Goal: Task Accomplishment & Management: Manage account settings

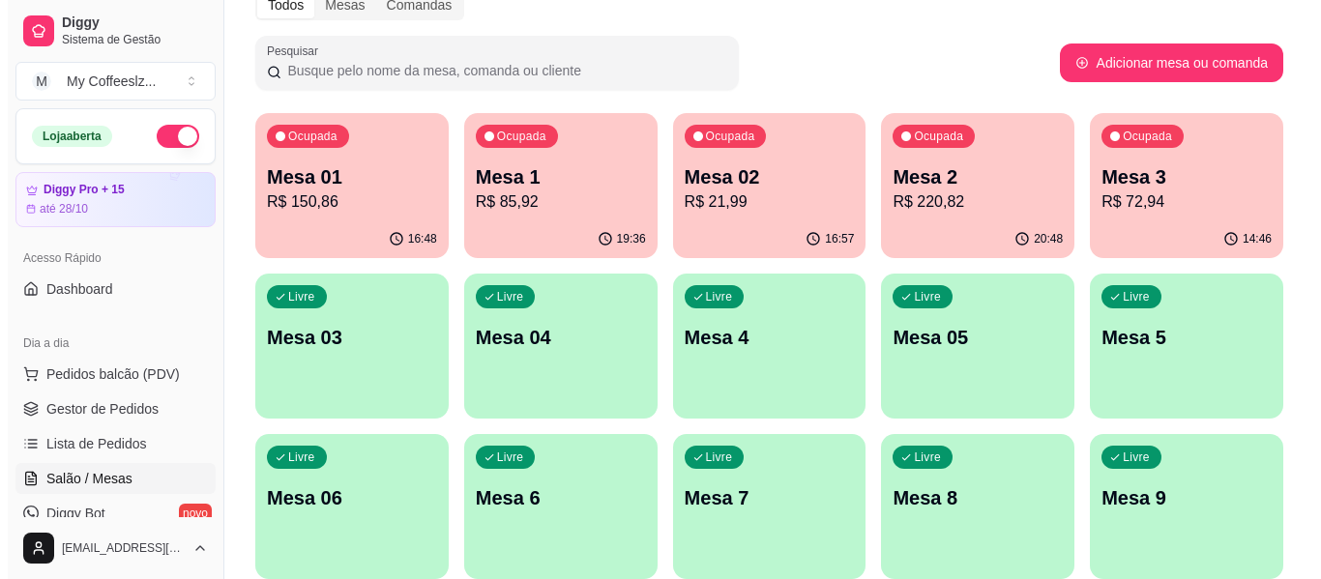
scroll to position [193, 0]
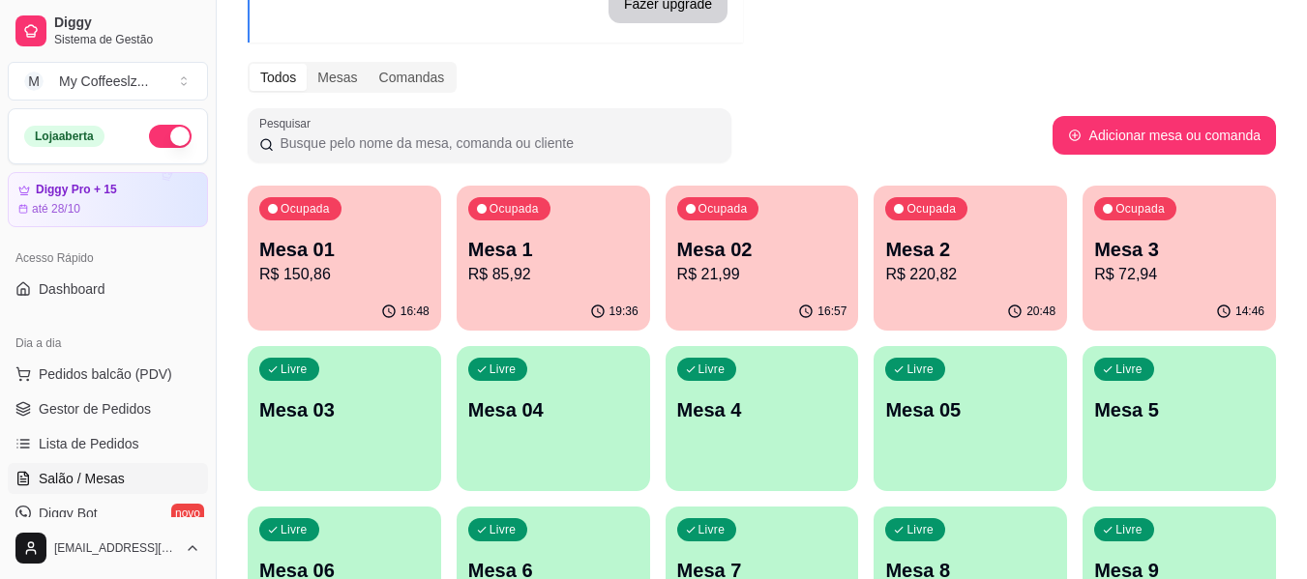
click at [1121, 298] on div "14:46" at bounding box center [1178, 312] width 193 height 38
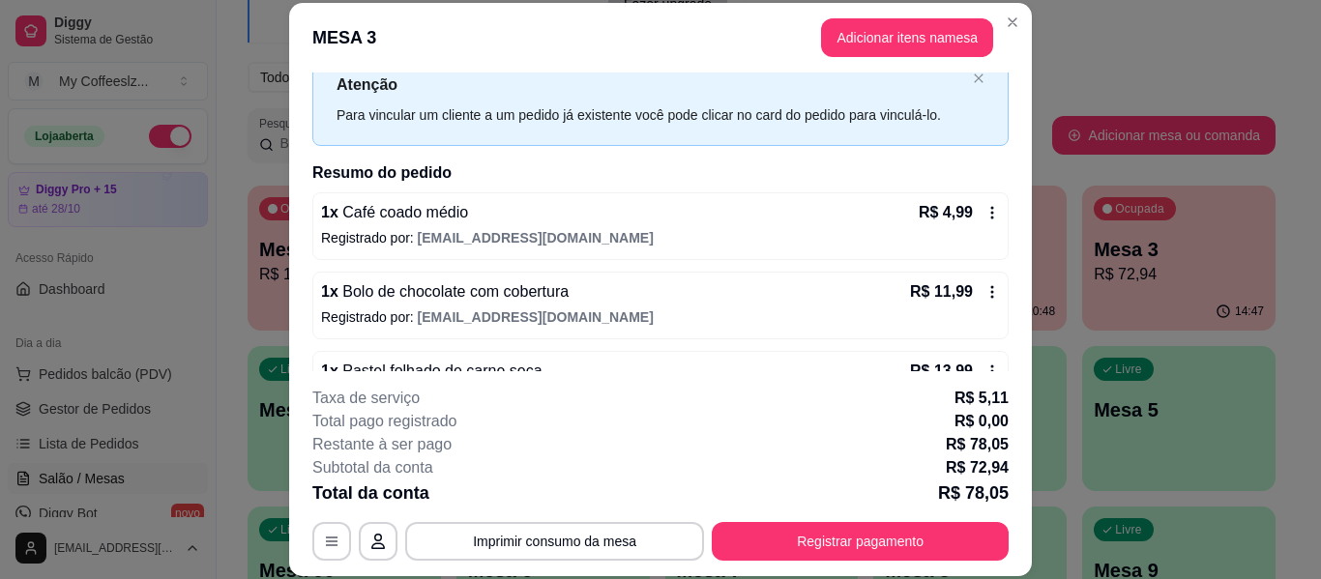
scroll to position [97, 0]
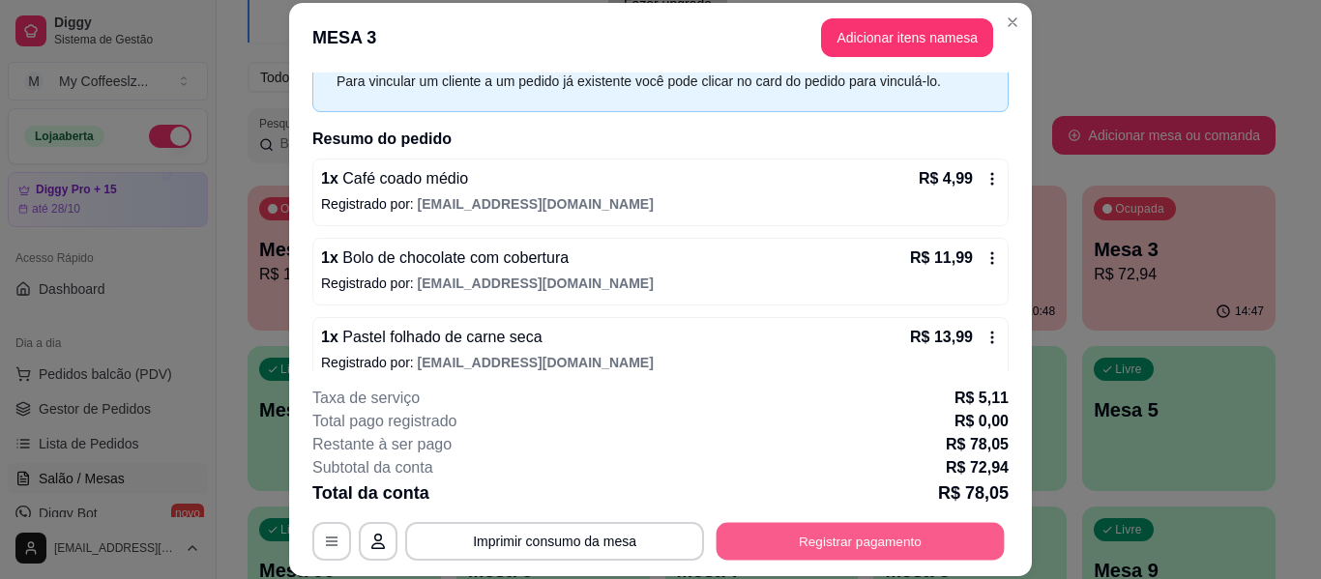
click at [756, 532] on button "Registrar pagamento" at bounding box center [861, 542] width 288 height 38
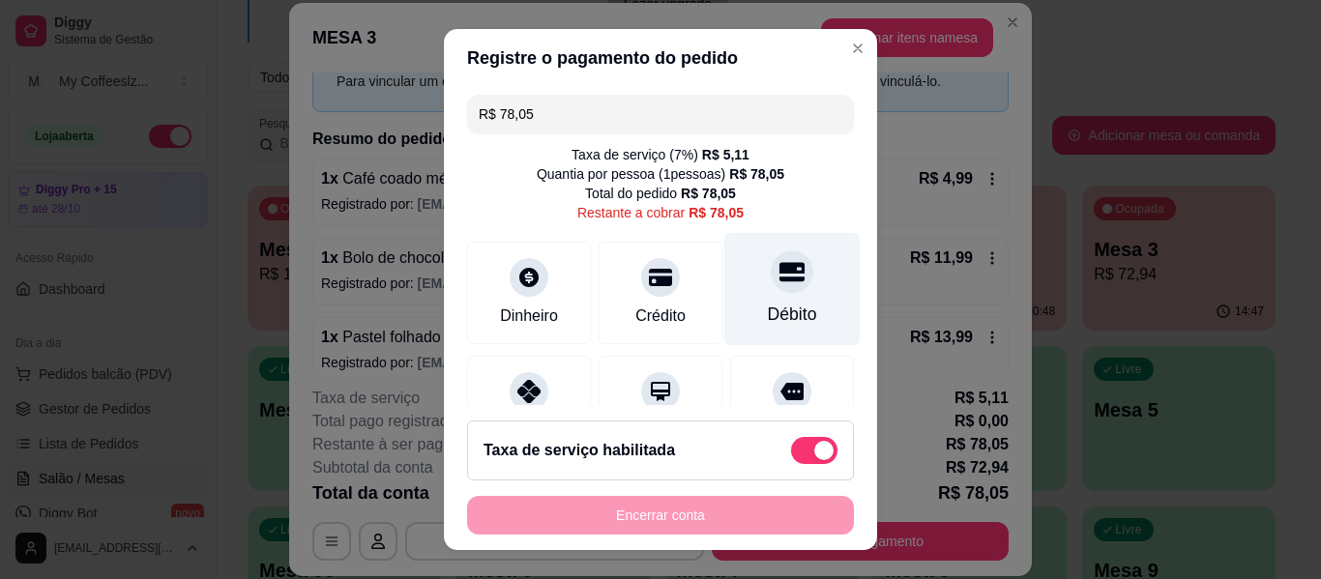
click at [771, 291] on div at bounding box center [792, 272] width 43 height 43
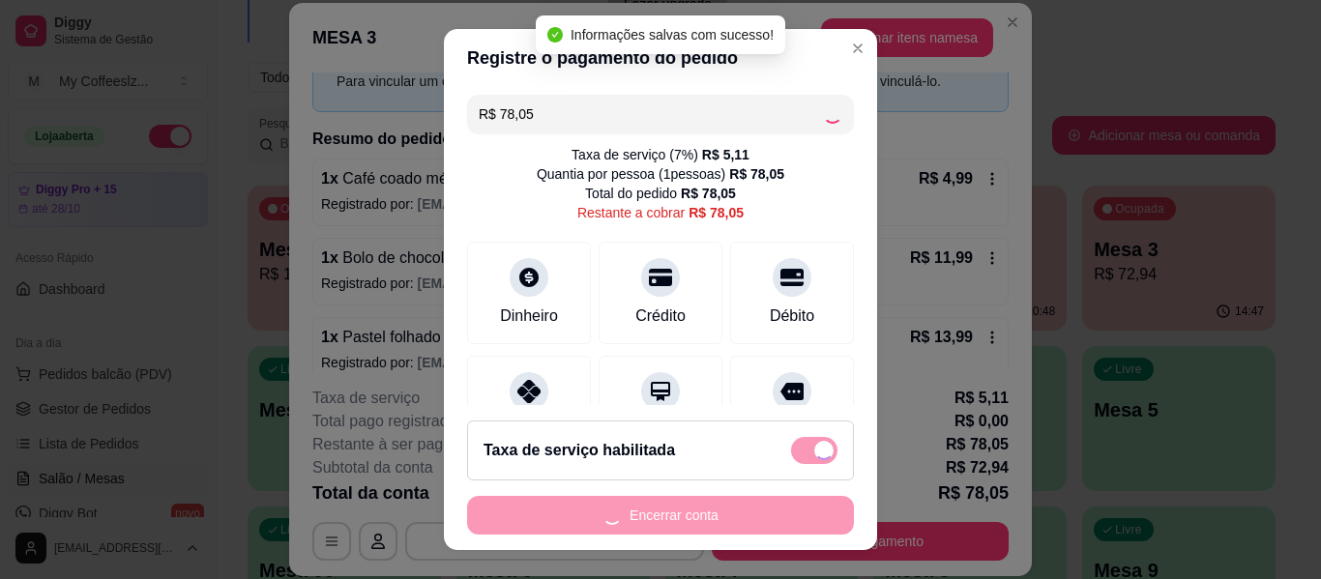
type input "R$ 0,00"
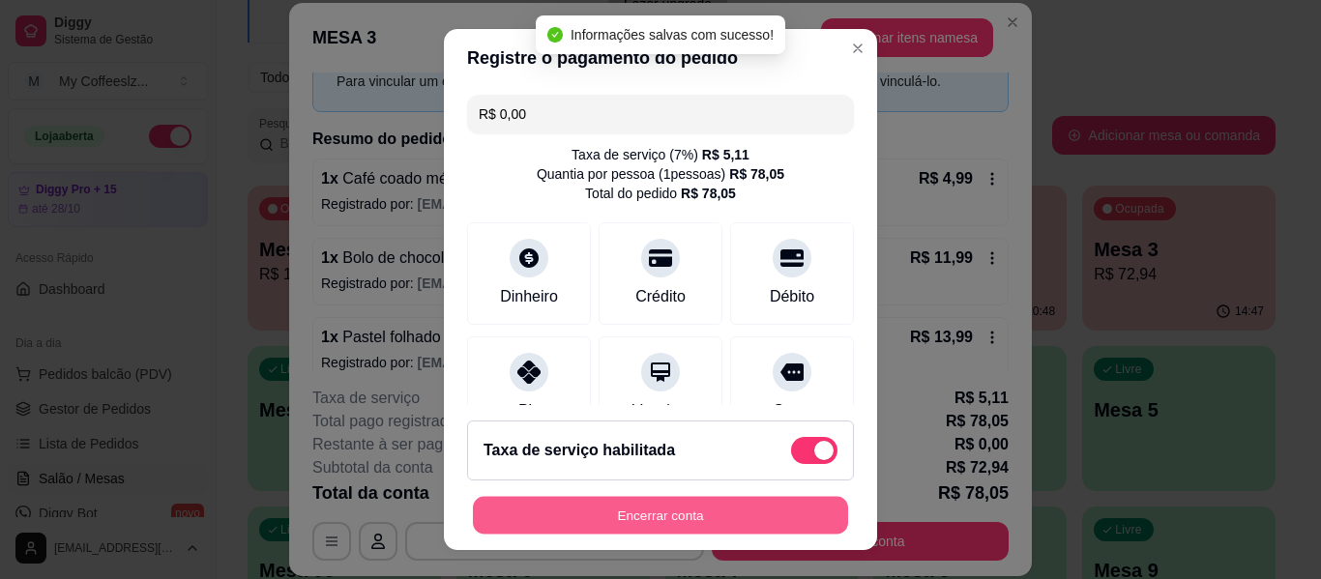
click at [665, 513] on button "Encerrar conta" at bounding box center [660, 516] width 375 height 38
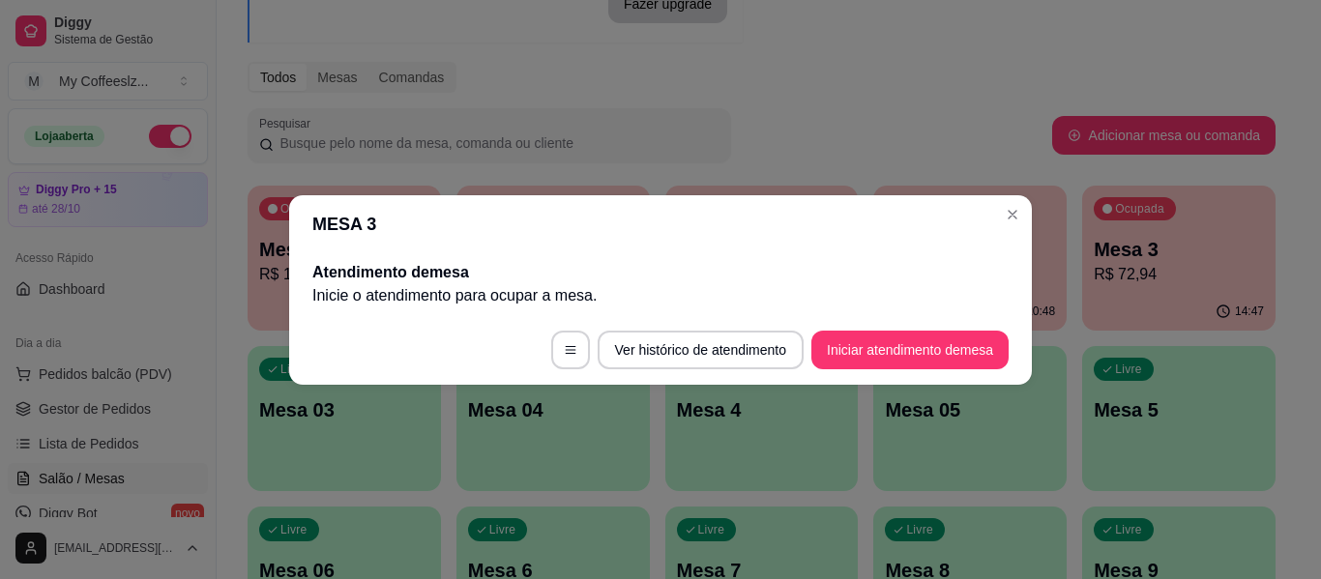
scroll to position [0, 0]
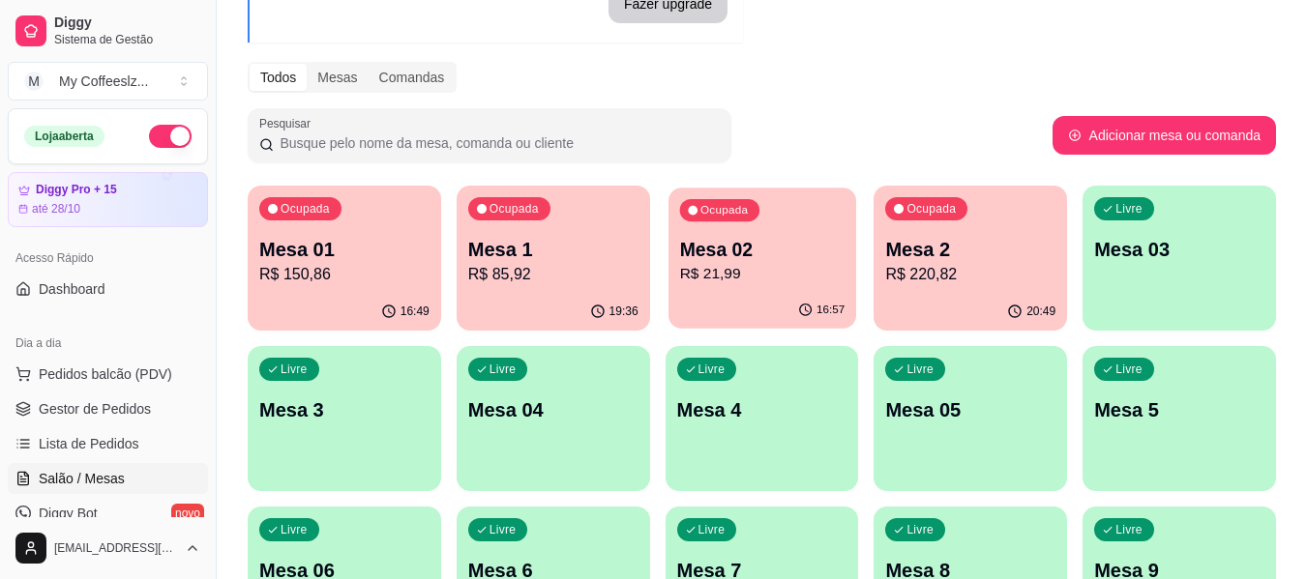
click at [775, 282] on p "R$ 21,99" at bounding box center [761, 274] width 165 height 22
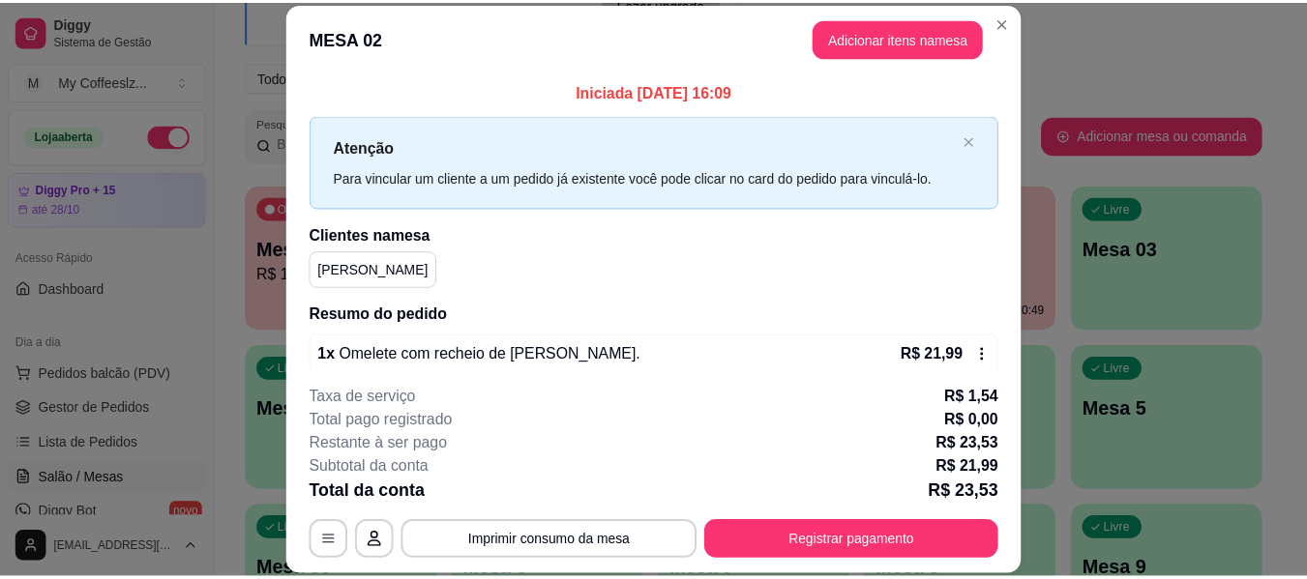
scroll to position [39, 0]
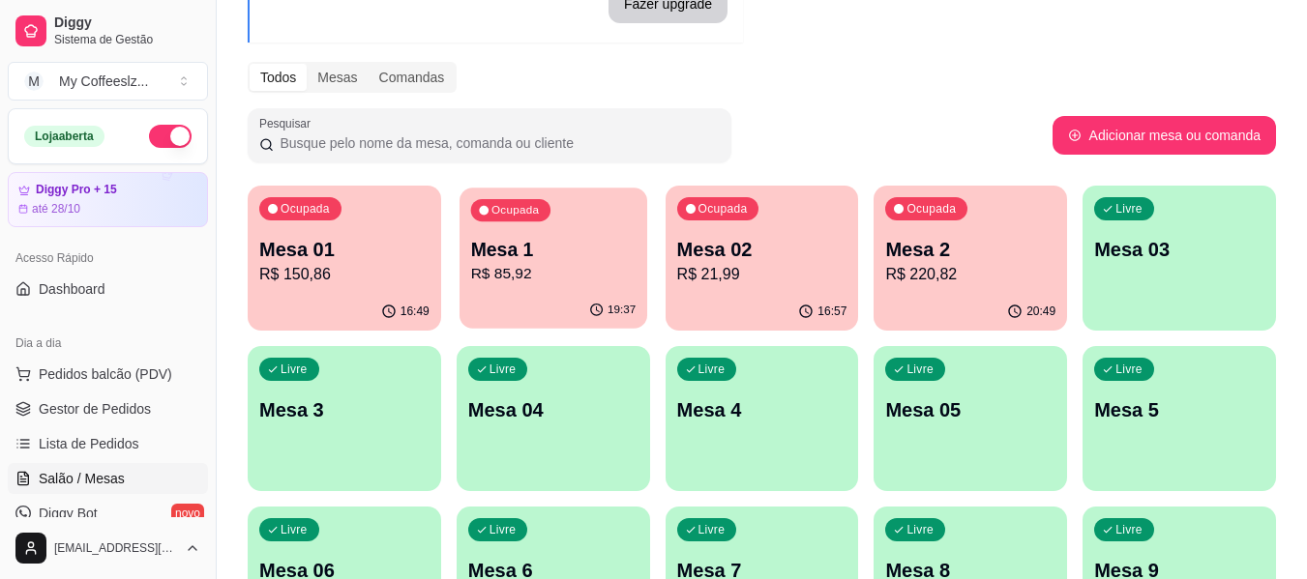
click at [517, 266] on p "R$ 85,92" at bounding box center [552, 274] width 165 height 22
click at [776, 283] on p "R$ 21,99" at bounding box center [761, 274] width 165 height 22
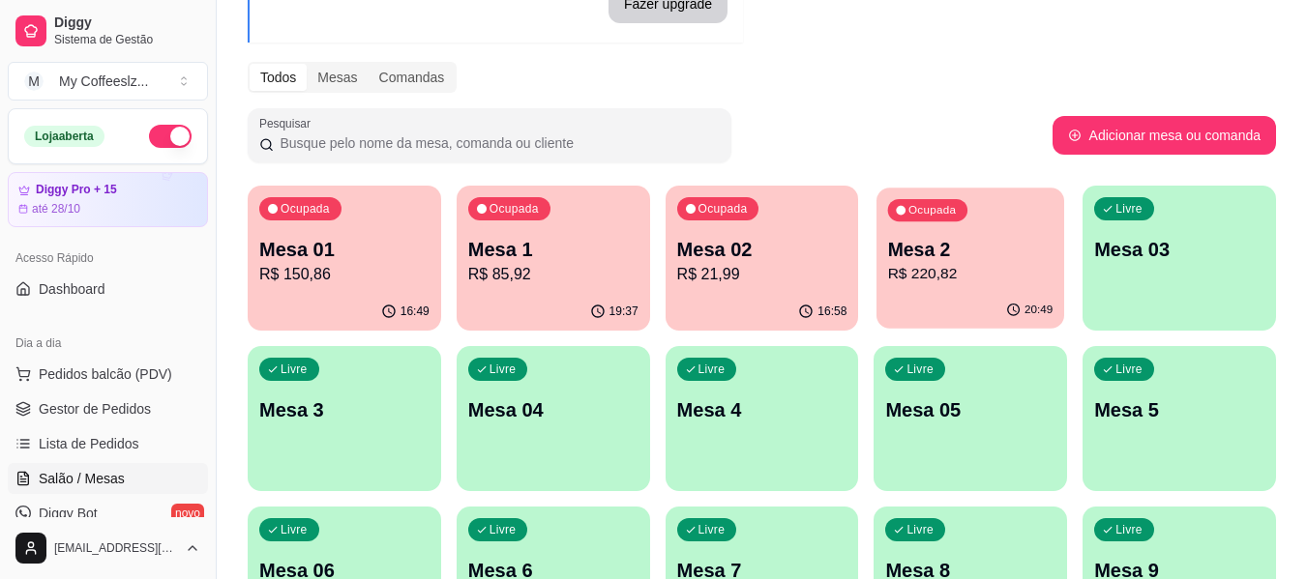
click at [1002, 318] on div "20:49" at bounding box center [970, 310] width 188 height 37
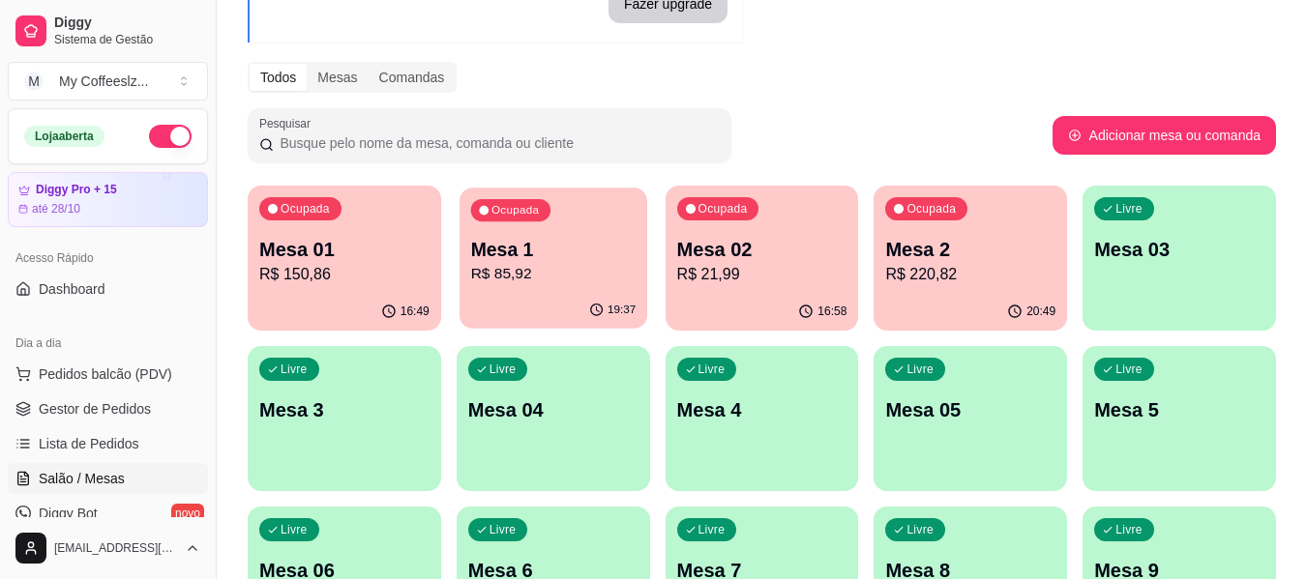
click at [499, 313] on div "19:37" at bounding box center [553, 310] width 188 height 37
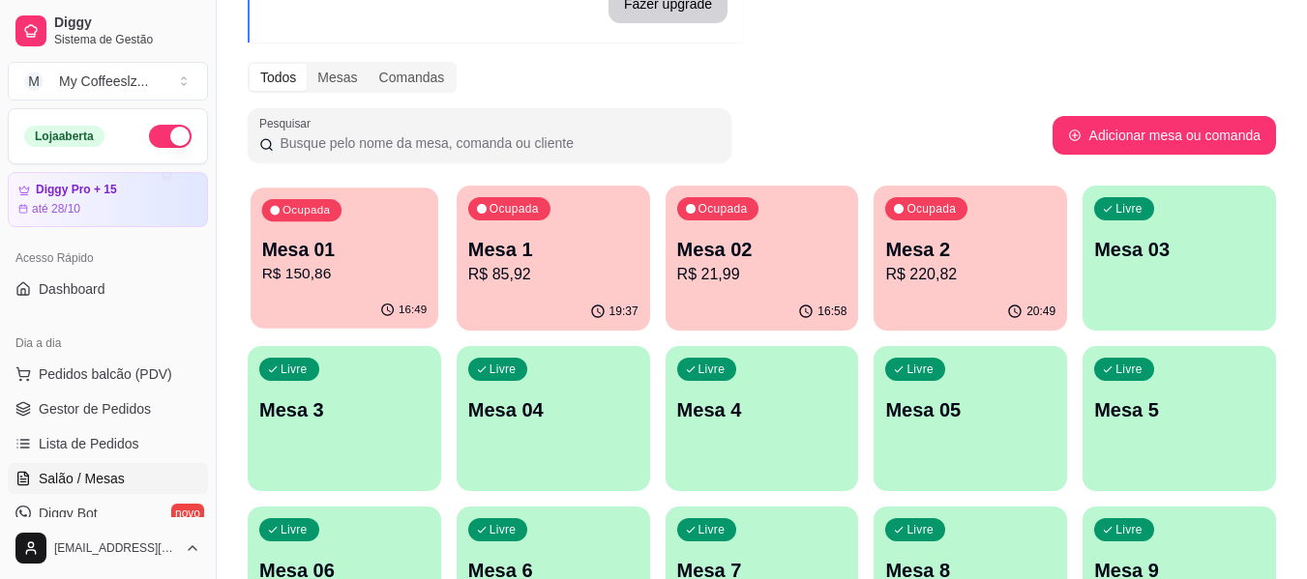
click at [351, 225] on div "Ocupada Mesa 01 R$ 150,86" at bounding box center [345, 240] width 188 height 104
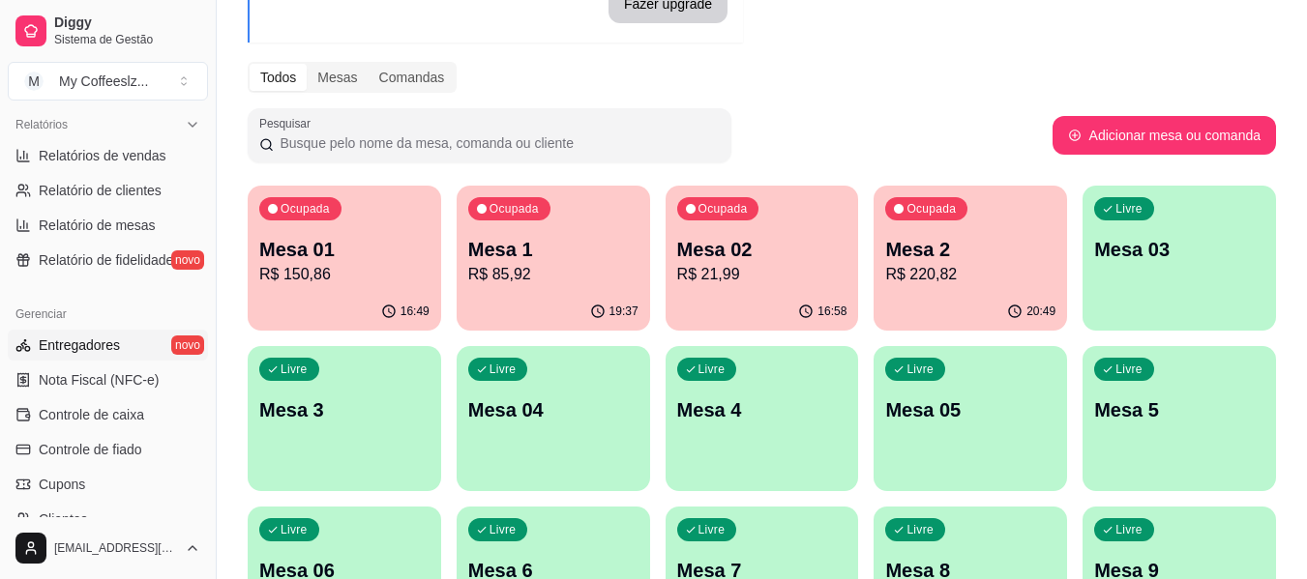
scroll to position [619, 0]
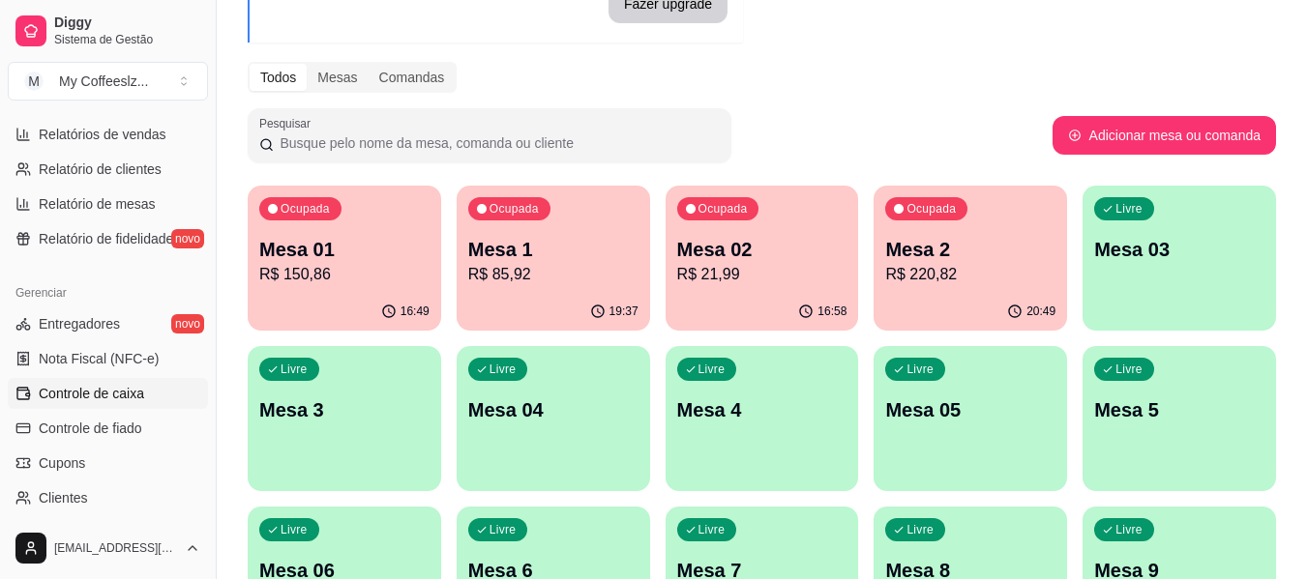
click at [94, 393] on span "Controle de caixa" at bounding box center [91, 393] width 105 height 19
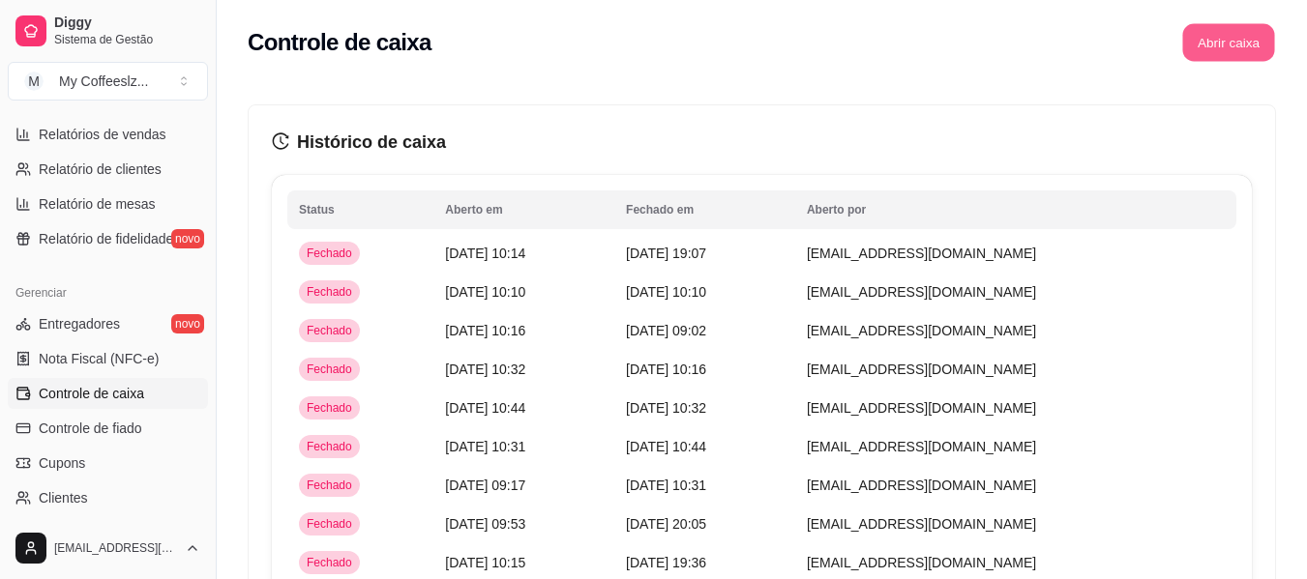
click at [1259, 44] on button "Abrir caixa" at bounding box center [1228, 43] width 92 height 38
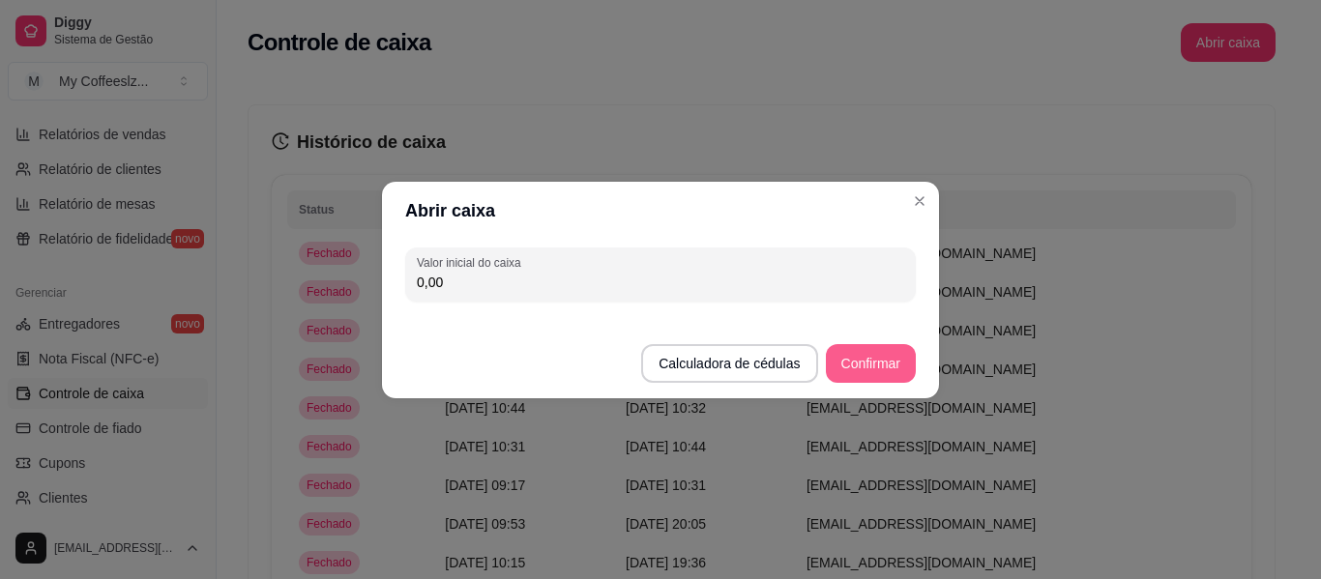
click at [874, 354] on button "Confirmar" at bounding box center [871, 363] width 90 height 39
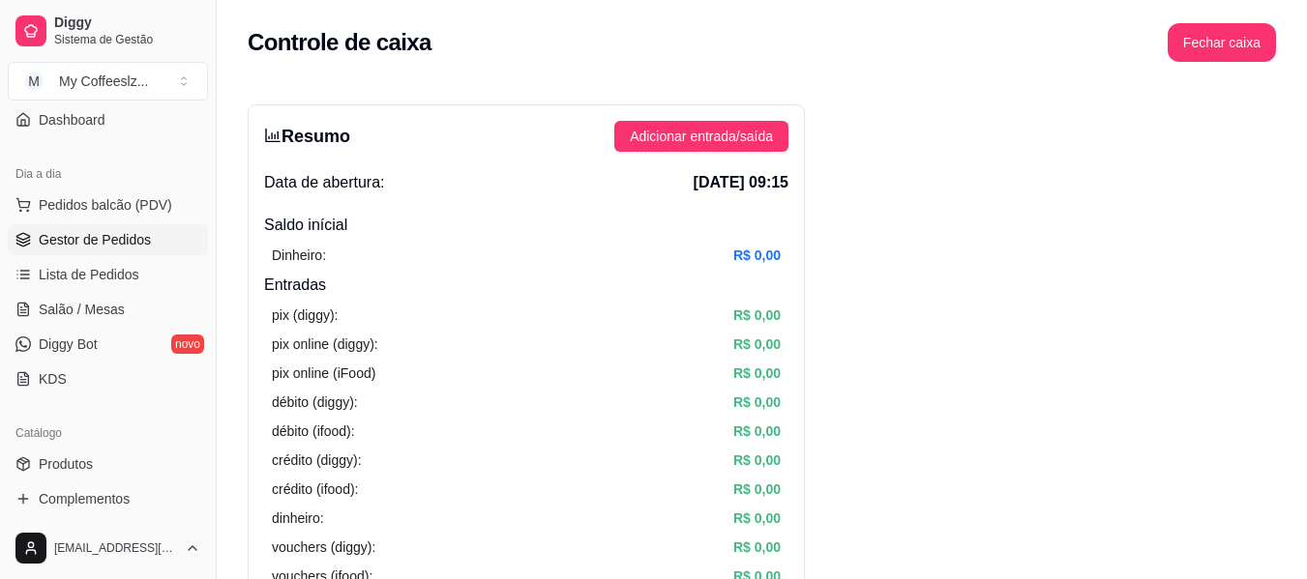
scroll to position [135, 0]
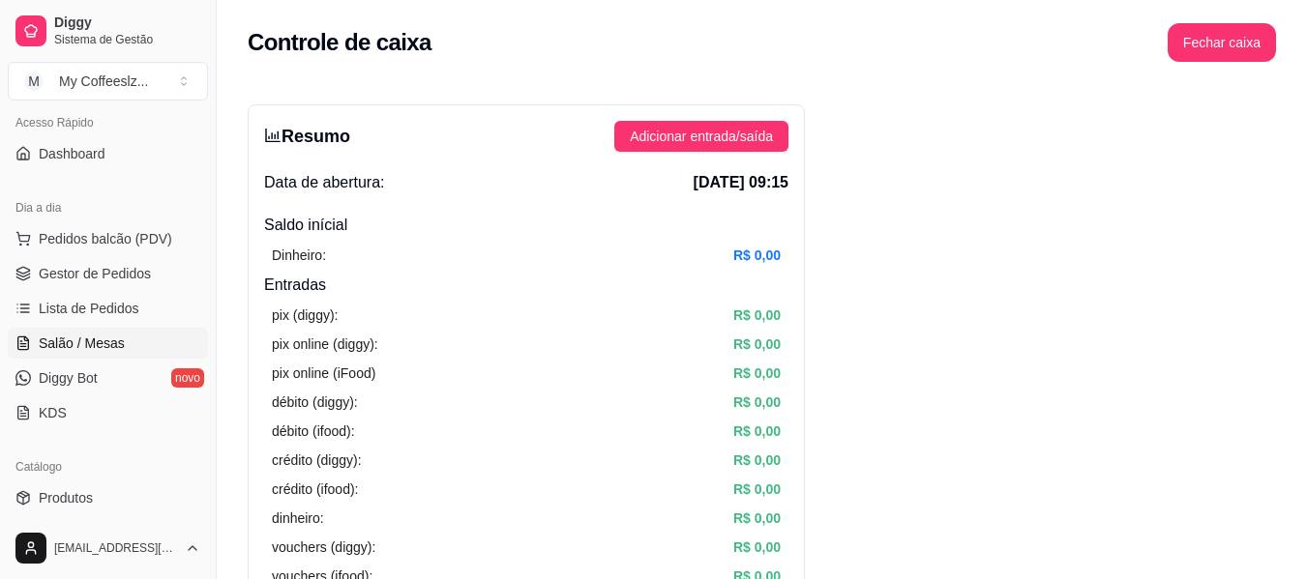
click at [98, 332] on link "Salão / Mesas" at bounding box center [108, 343] width 200 height 31
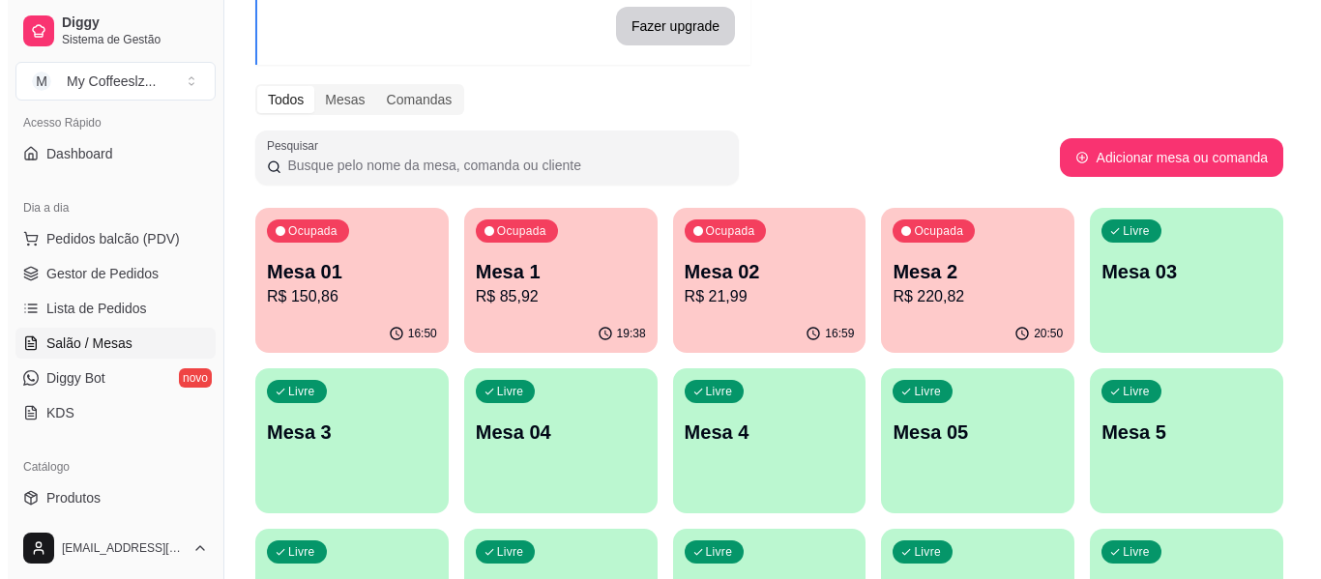
scroll to position [193, 0]
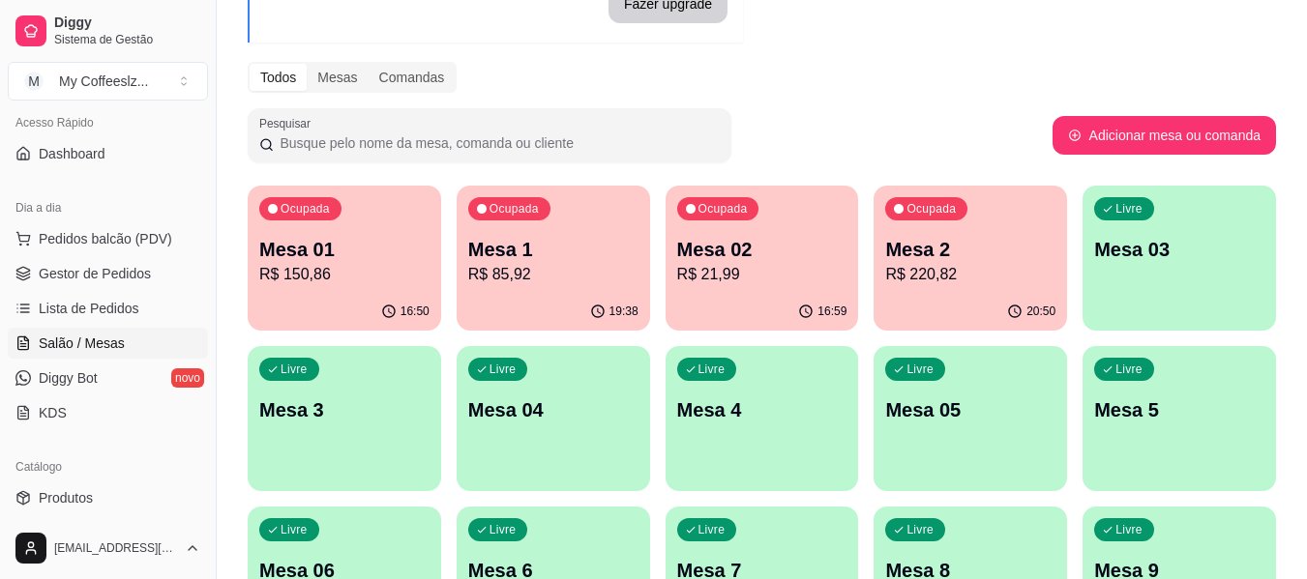
click at [1195, 276] on div "Livre Mesa 03" at bounding box center [1178, 247] width 193 height 122
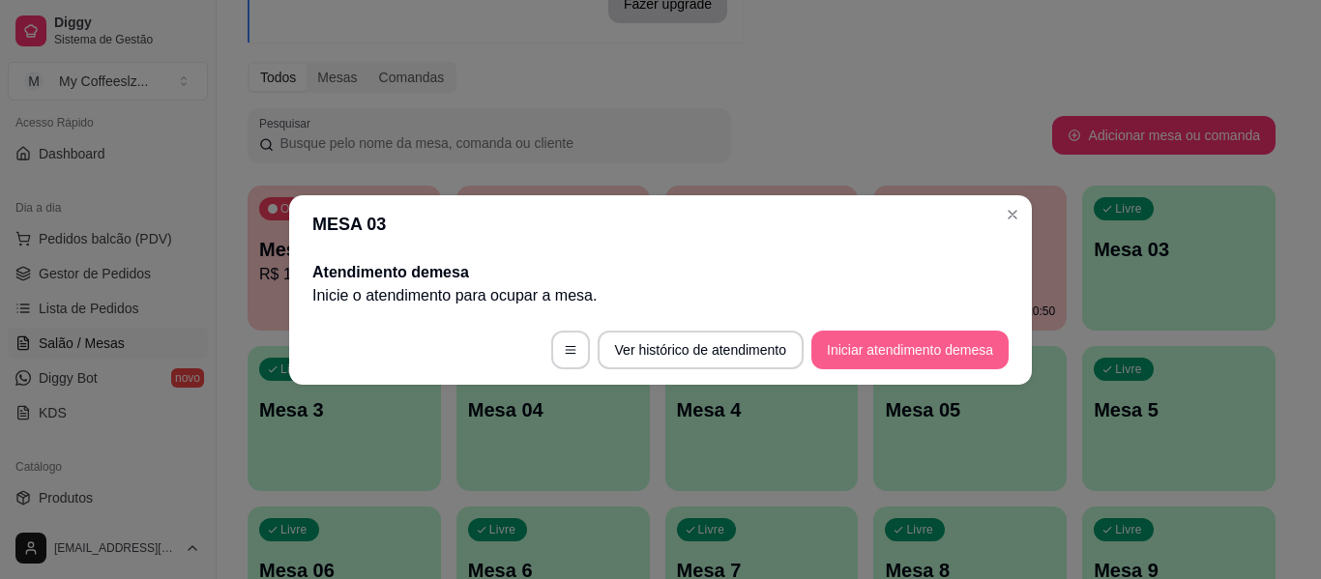
click at [877, 340] on button "Iniciar atendimento de mesa" at bounding box center [910, 350] width 197 height 39
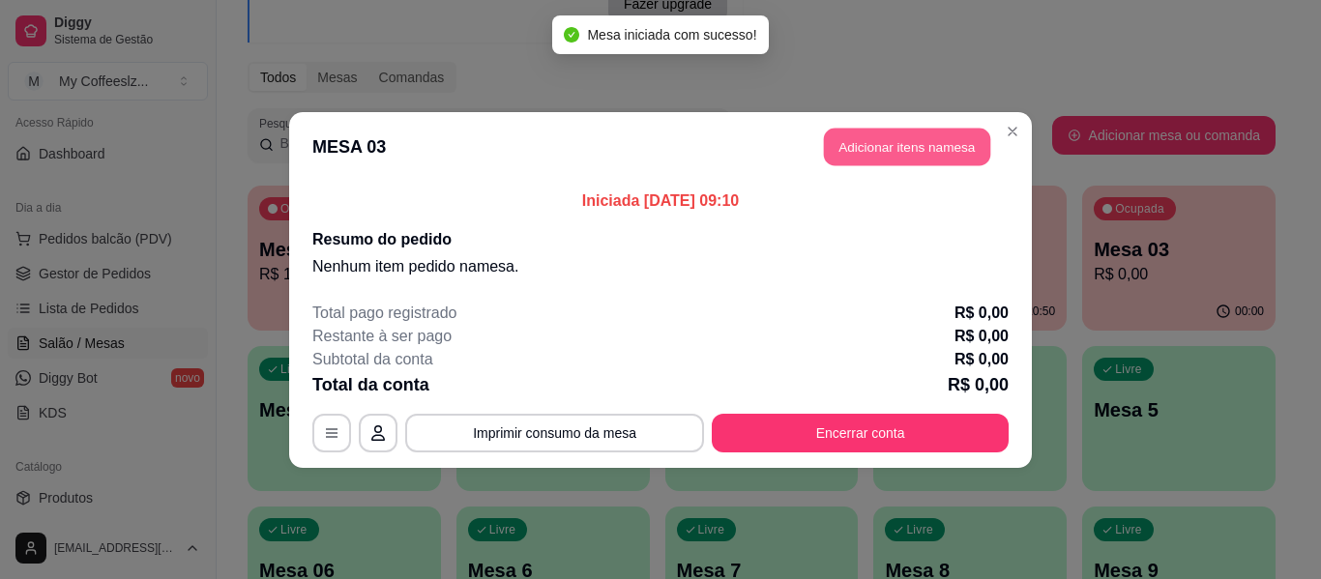
click at [829, 146] on button "Adicionar itens na mesa" at bounding box center [907, 147] width 166 height 38
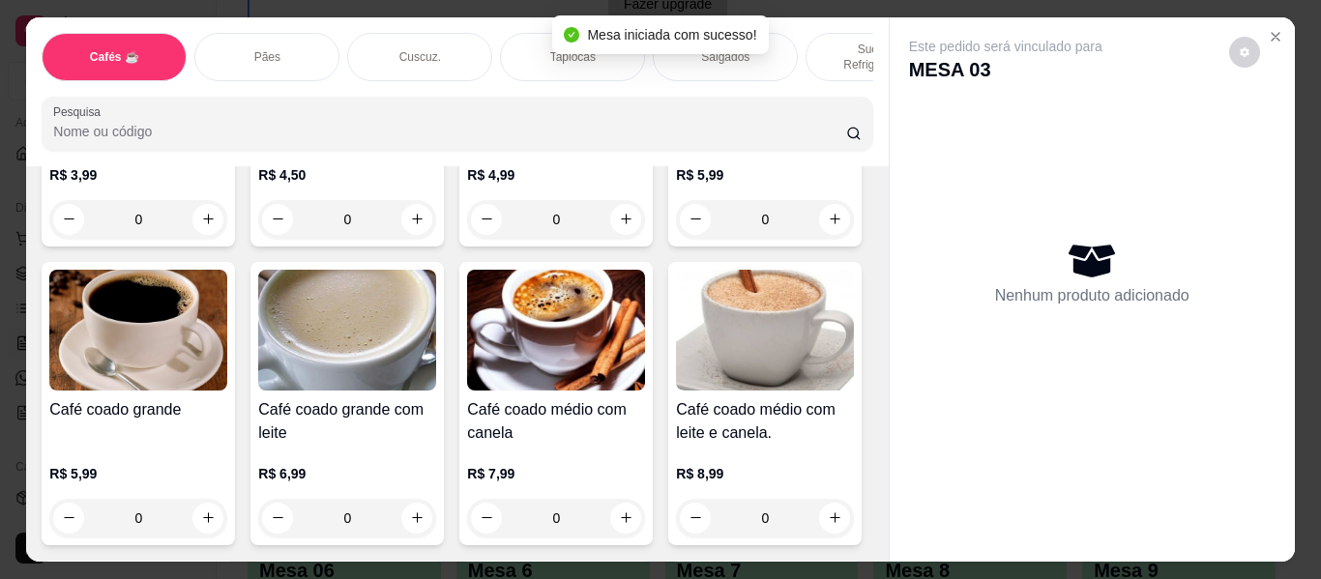
scroll to position [580, 0]
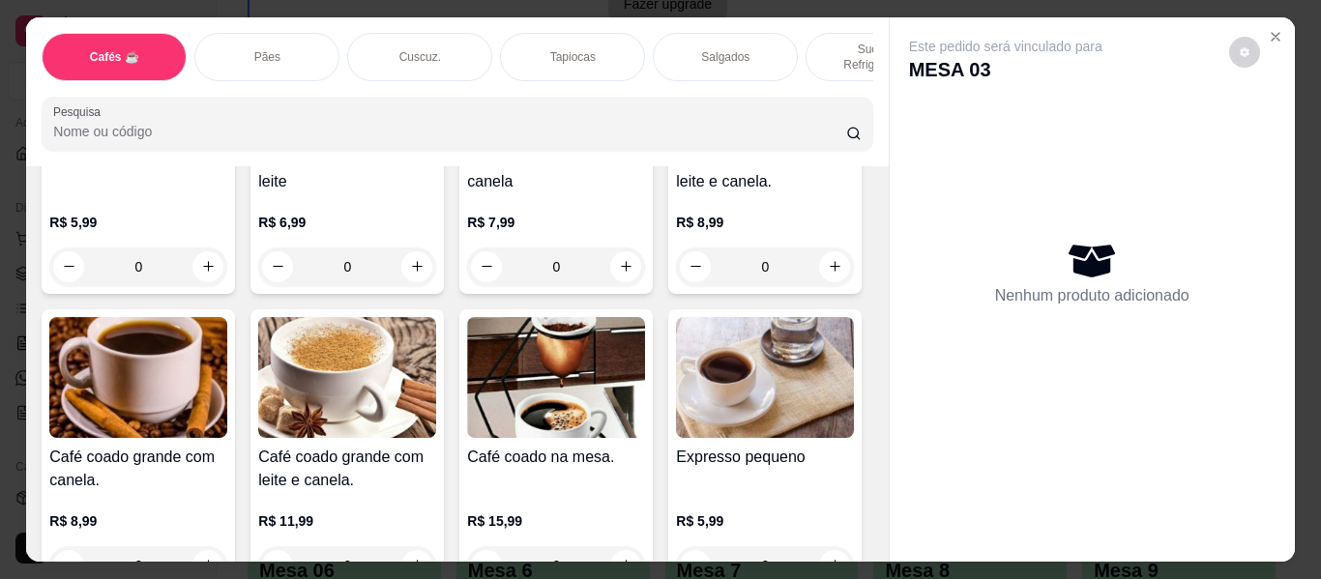
click at [775, 43] on div "Salgados" at bounding box center [725, 57] width 145 height 48
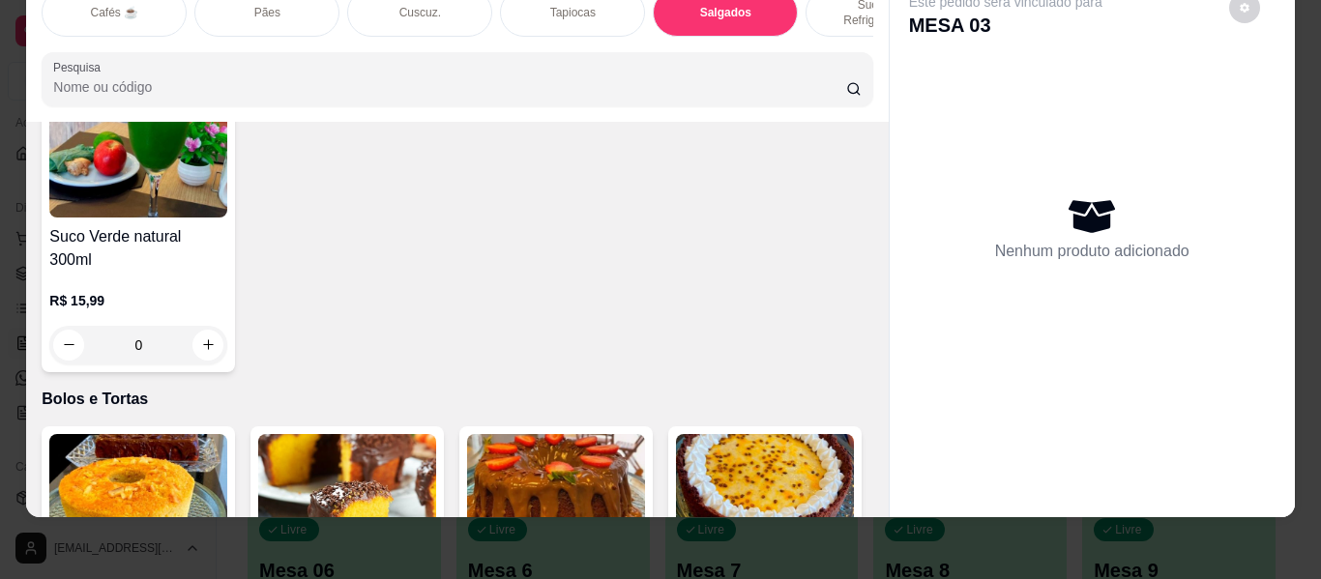
scroll to position [8377, 0]
type input "1"
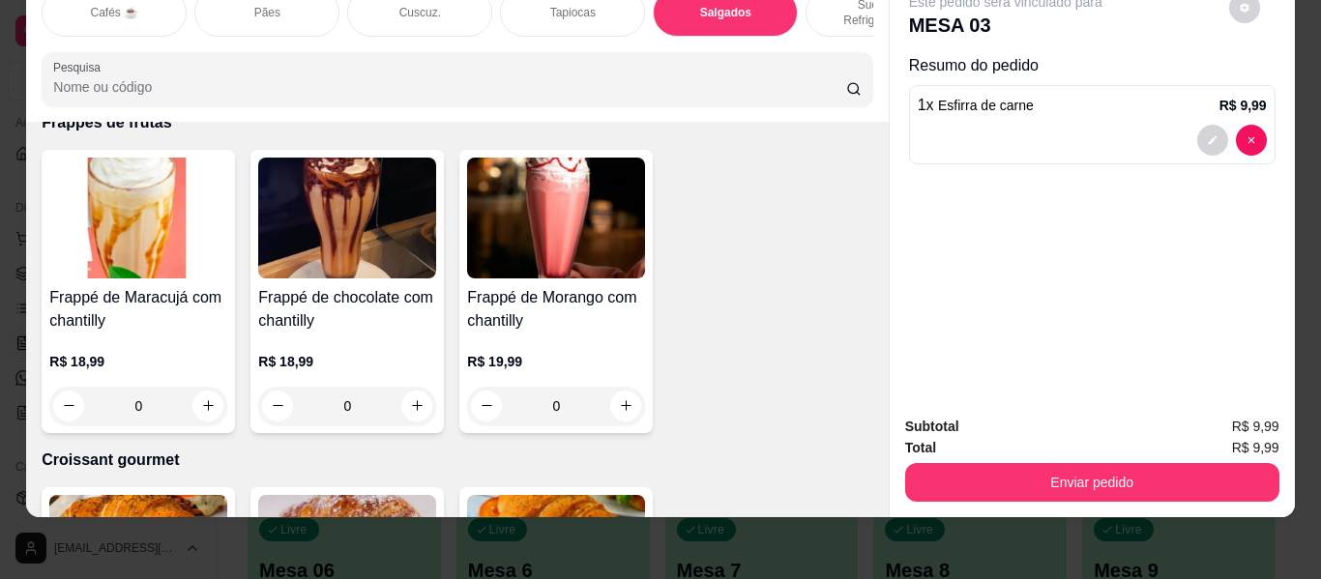
scroll to position [10120, 0]
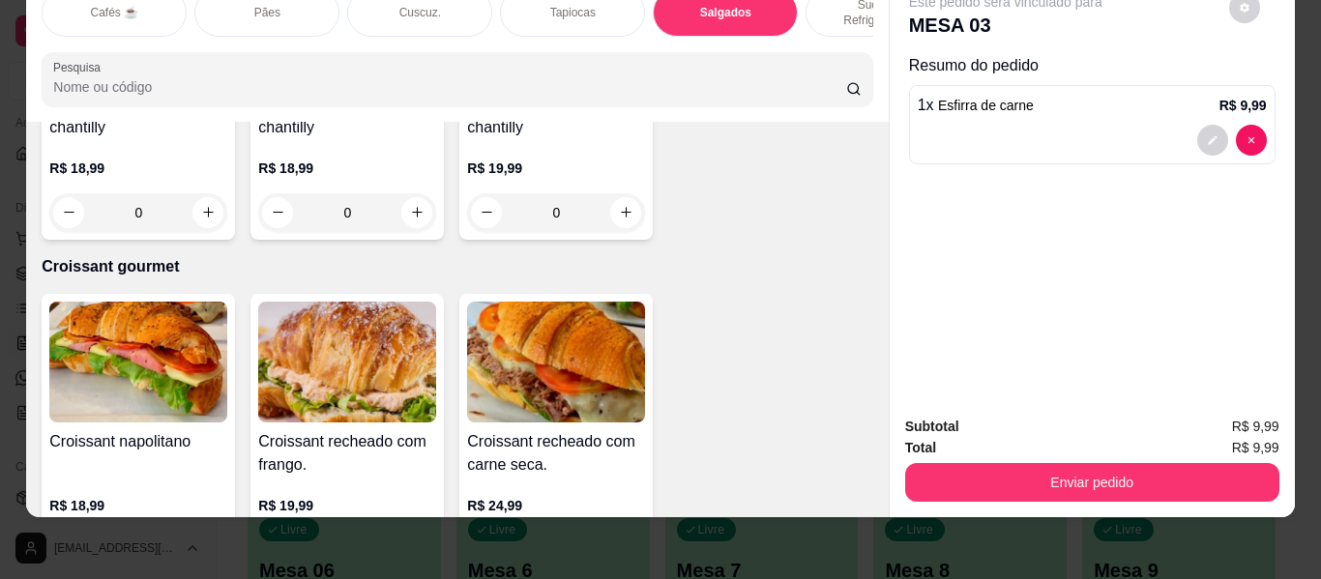
type input "1"
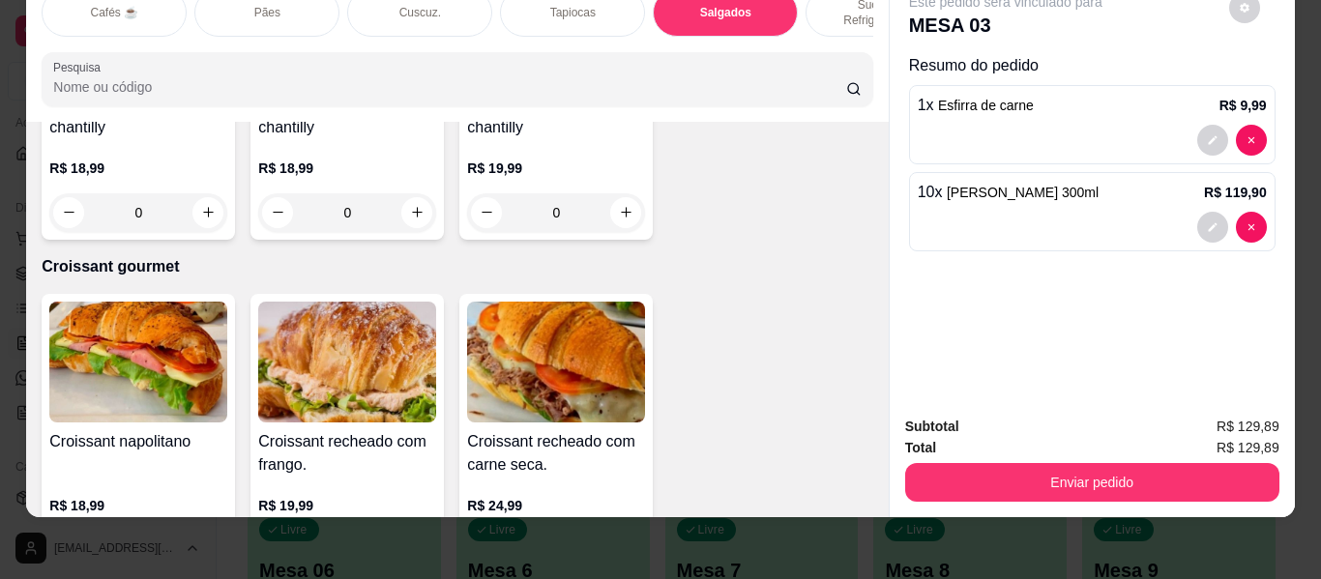
type input "11"
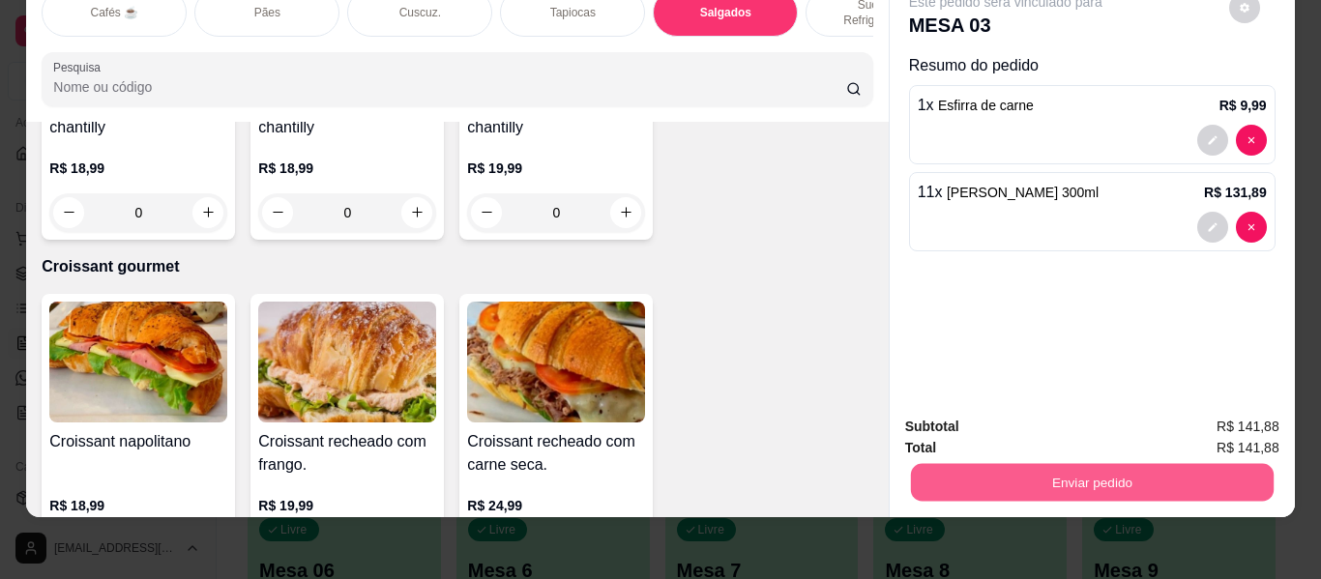
click at [955, 464] on button "Enviar pedido" at bounding box center [1091, 483] width 363 height 38
click at [1203, 410] on button "Enviar pedido" at bounding box center [1228, 420] width 109 height 37
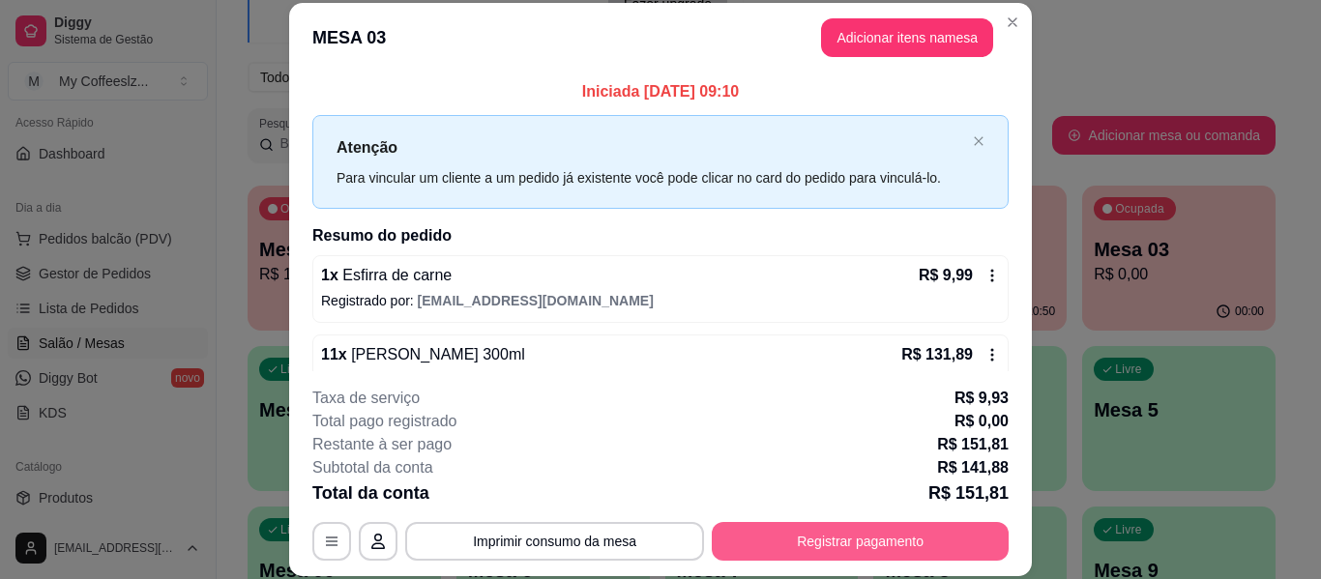
click at [855, 543] on button "Registrar pagamento" at bounding box center [860, 541] width 297 height 39
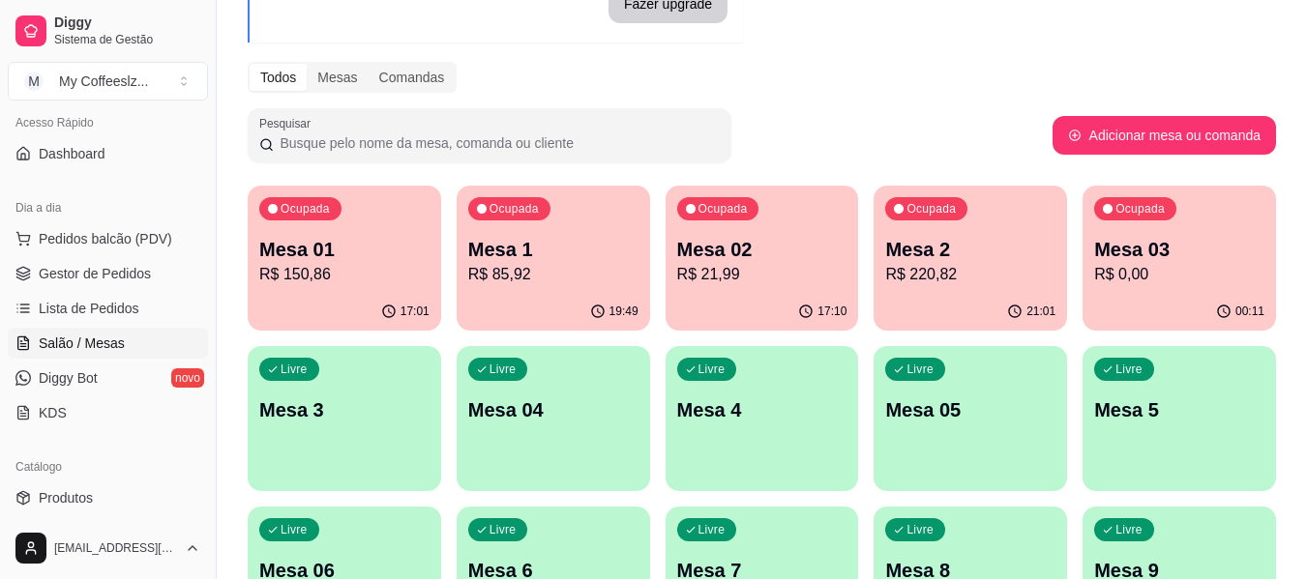
click at [277, 273] on p "R$ 150,86" at bounding box center [344, 274] width 170 height 23
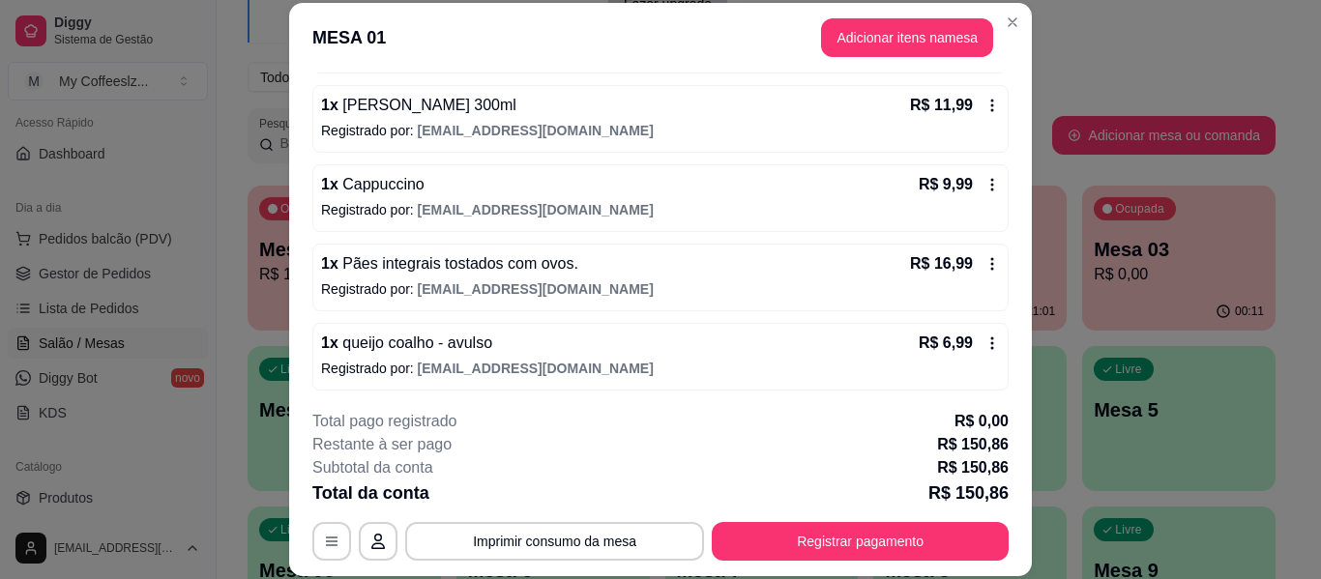
scroll to position [888, 0]
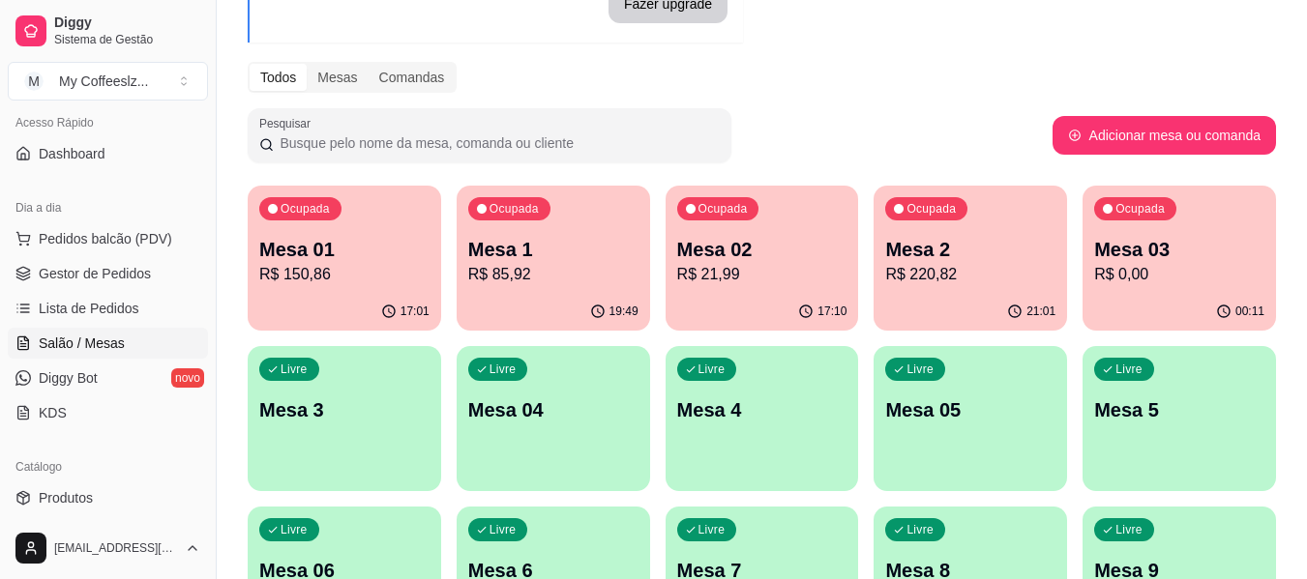
click at [951, 259] on p "Mesa 2" at bounding box center [970, 249] width 170 height 27
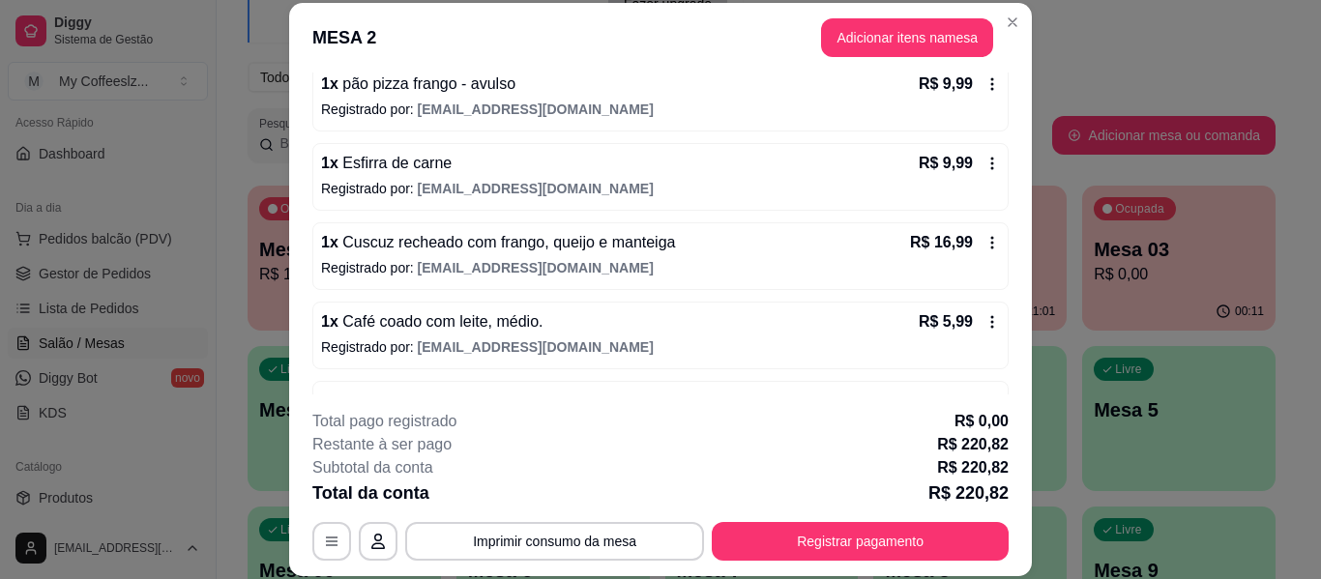
scroll to position [1364, 0]
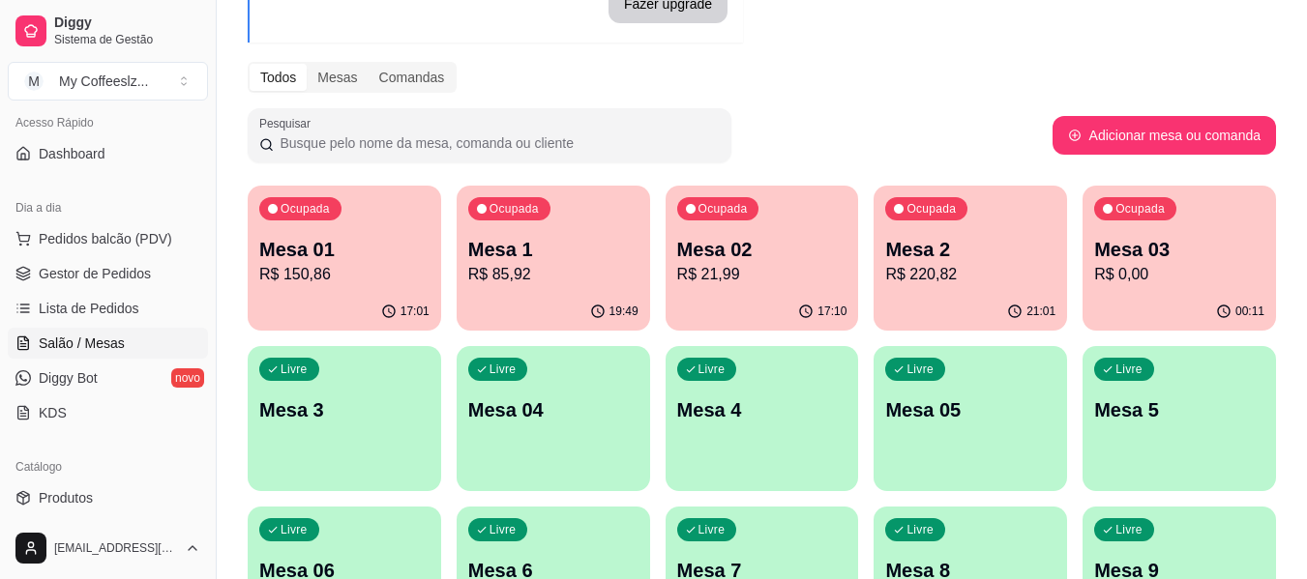
click at [1189, 288] on div "Ocupada Mesa 03 R$ 0,00" at bounding box center [1178, 239] width 193 height 107
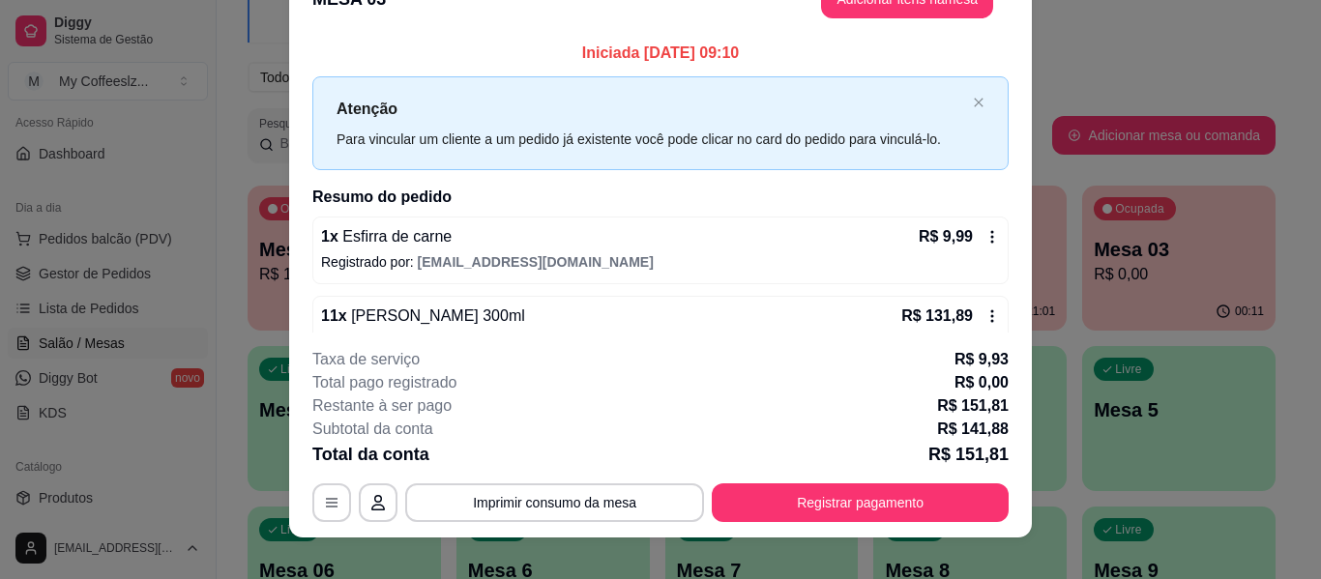
scroll to position [59, 0]
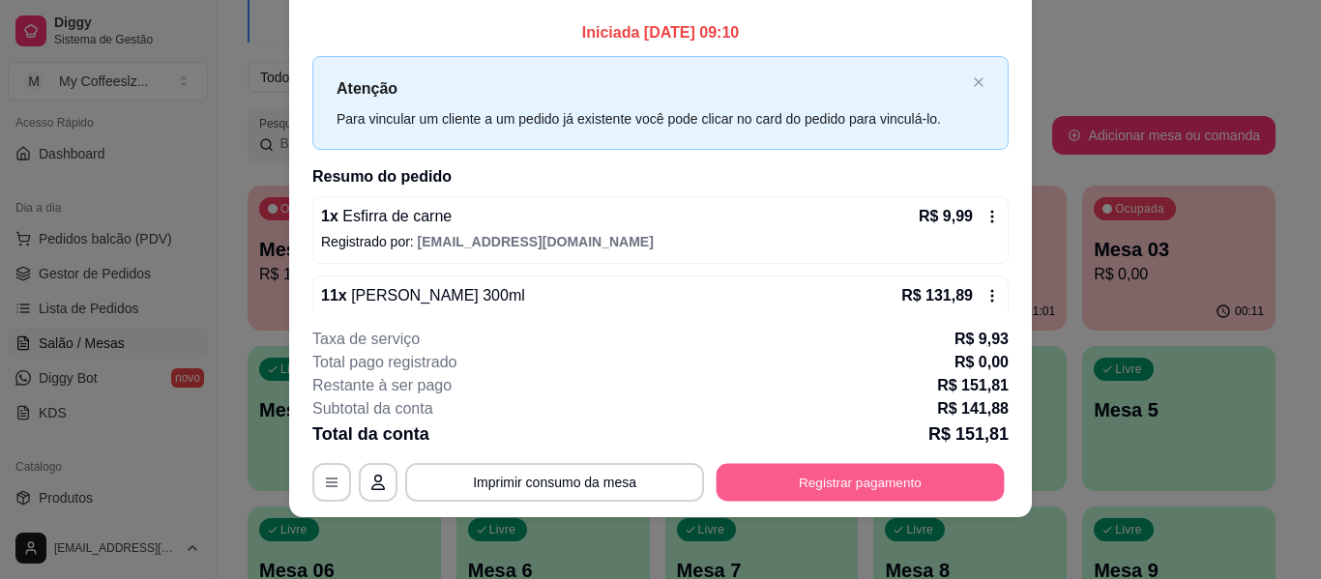
click at [787, 494] on button "Registrar pagamento" at bounding box center [861, 483] width 288 height 38
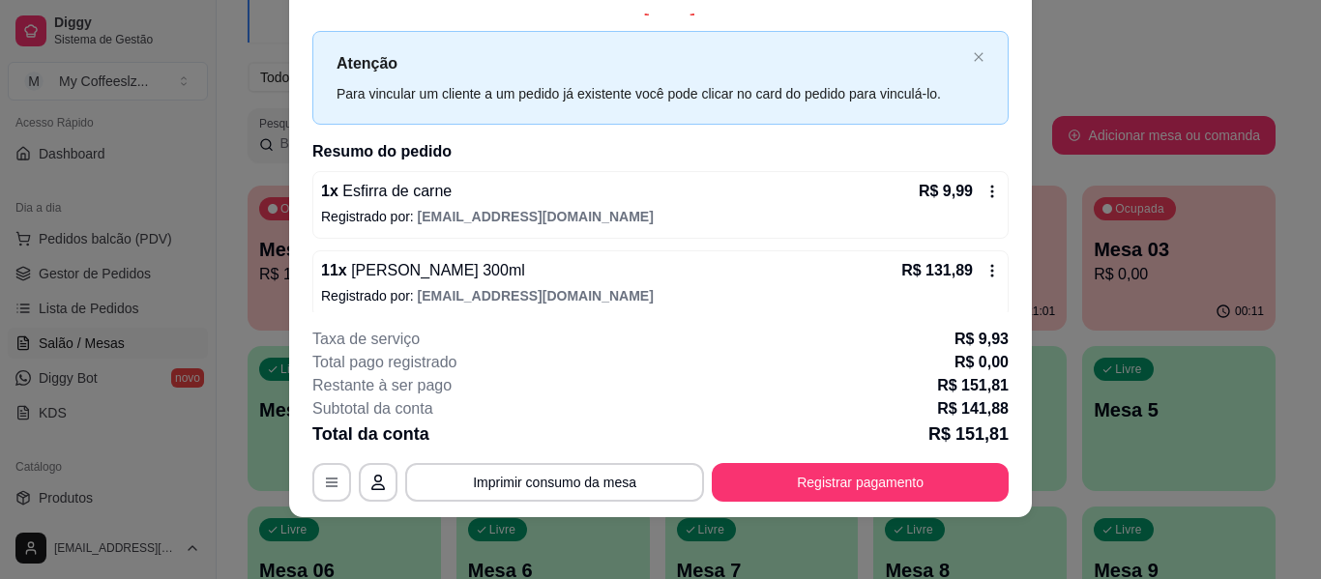
scroll to position [39, 0]
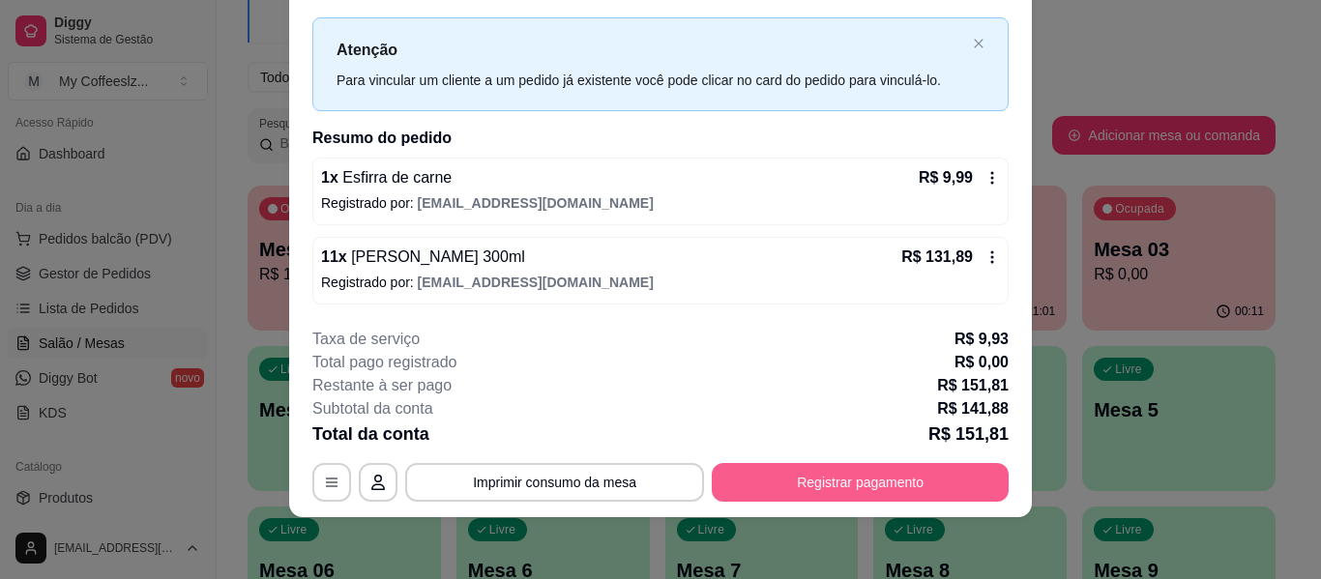
click at [771, 477] on button "Registrar pagamento" at bounding box center [860, 482] width 297 height 39
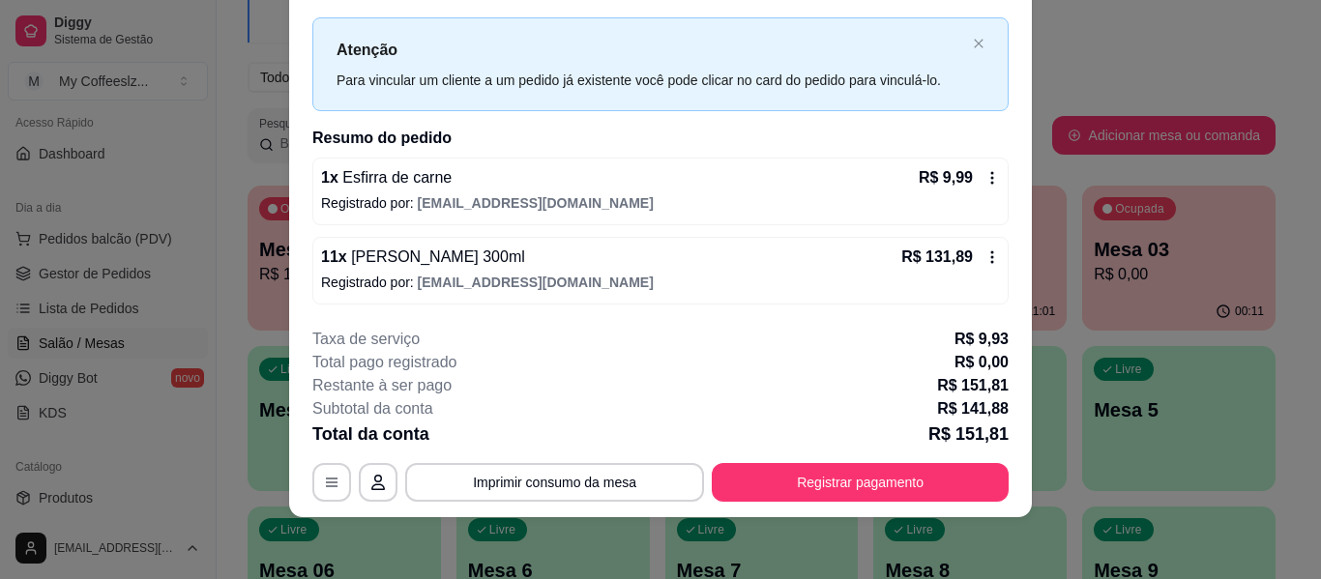
click at [972, 249] on div "R$ 131,89" at bounding box center [951, 257] width 99 height 23
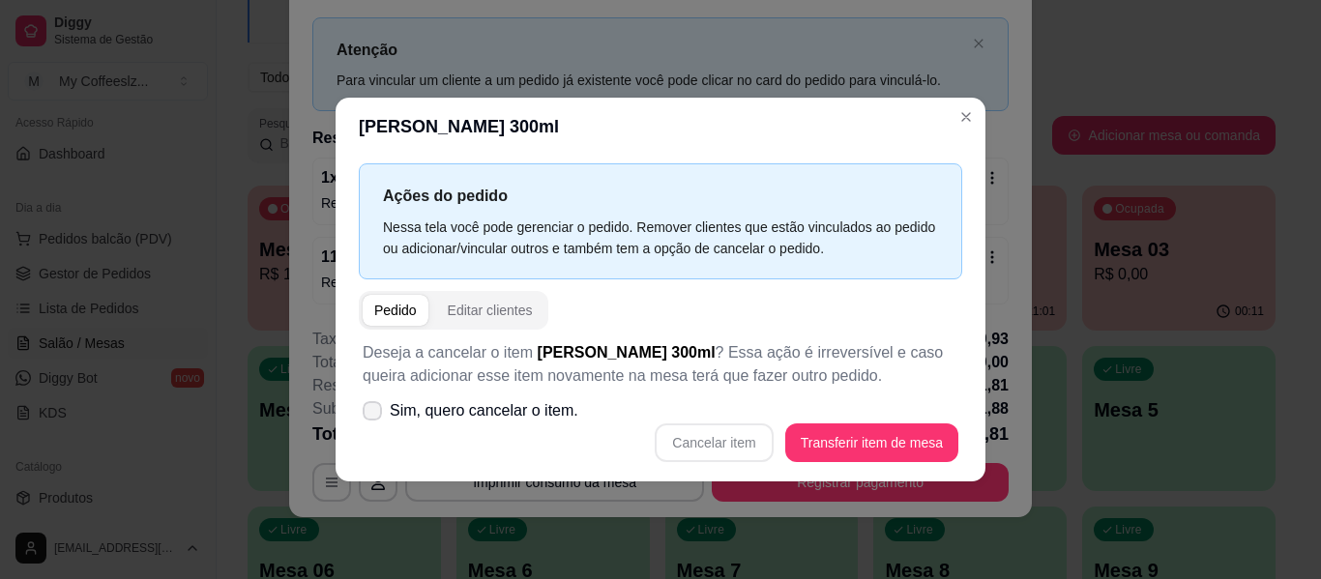
click at [373, 409] on icon at bounding box center [372, 411] width 15 height 12
click at [373, 414] on input "Sim, quero cancelar o item." at bounding box center [368, 420] width 13 height 13
checkbox input "true"
click at [697, 433] on button "Cancelar item" at bounding box center [714, 443] width 118 height 39
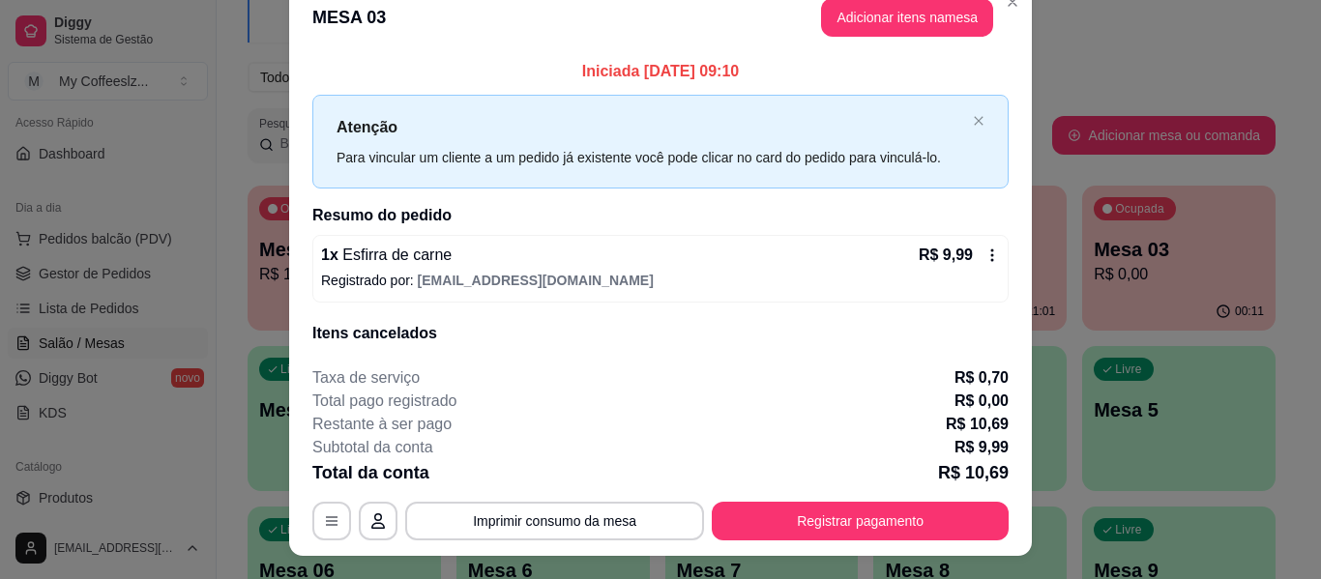
scroll to position [0, 0]
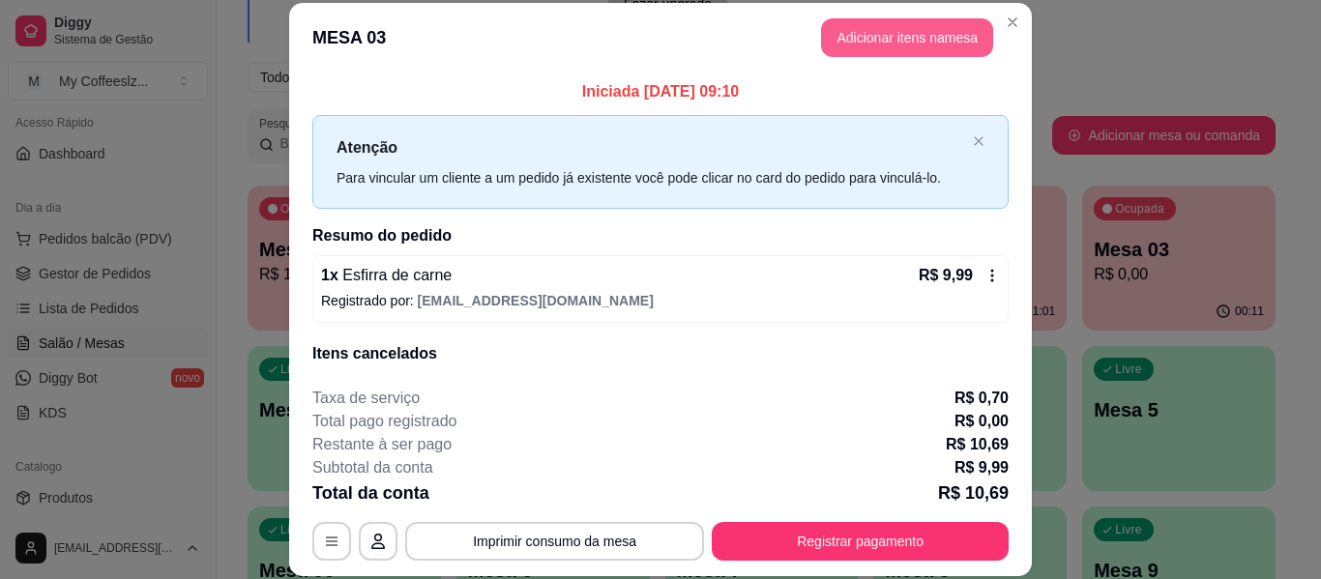
click at [836, 39] on button "Adicionar itens na mesa" at bounding box center [907, 37] width 172 height 39
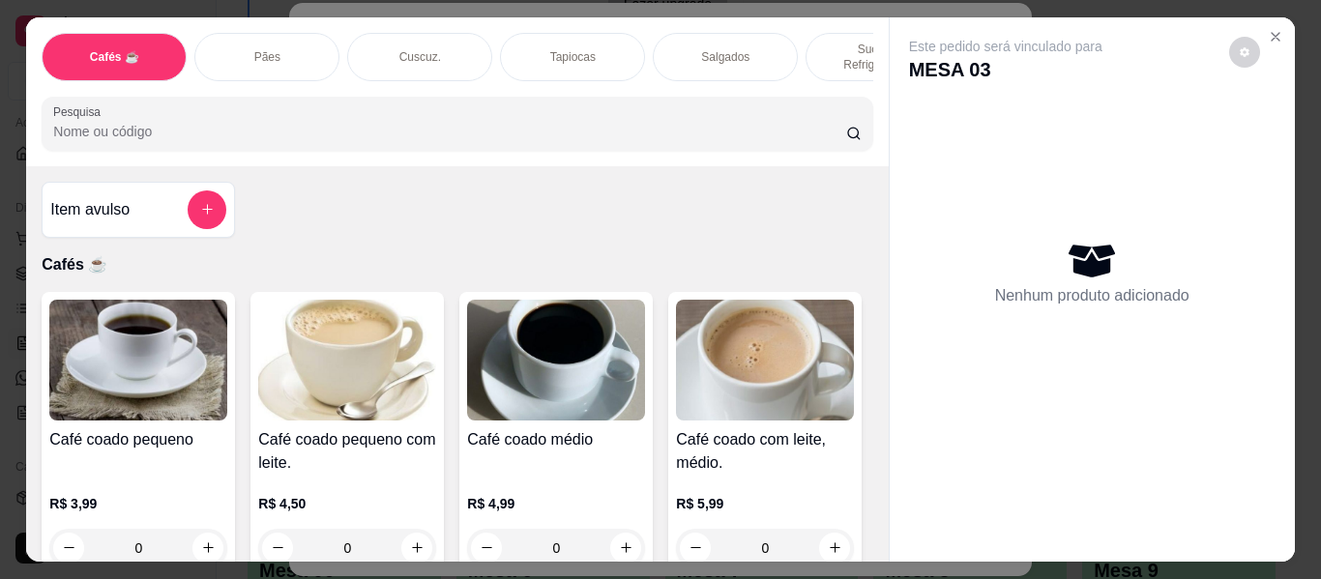
click at [822, 42] on p "Sucos e Refrigerantes" at bounding box center [878, 57] width 112 height 31
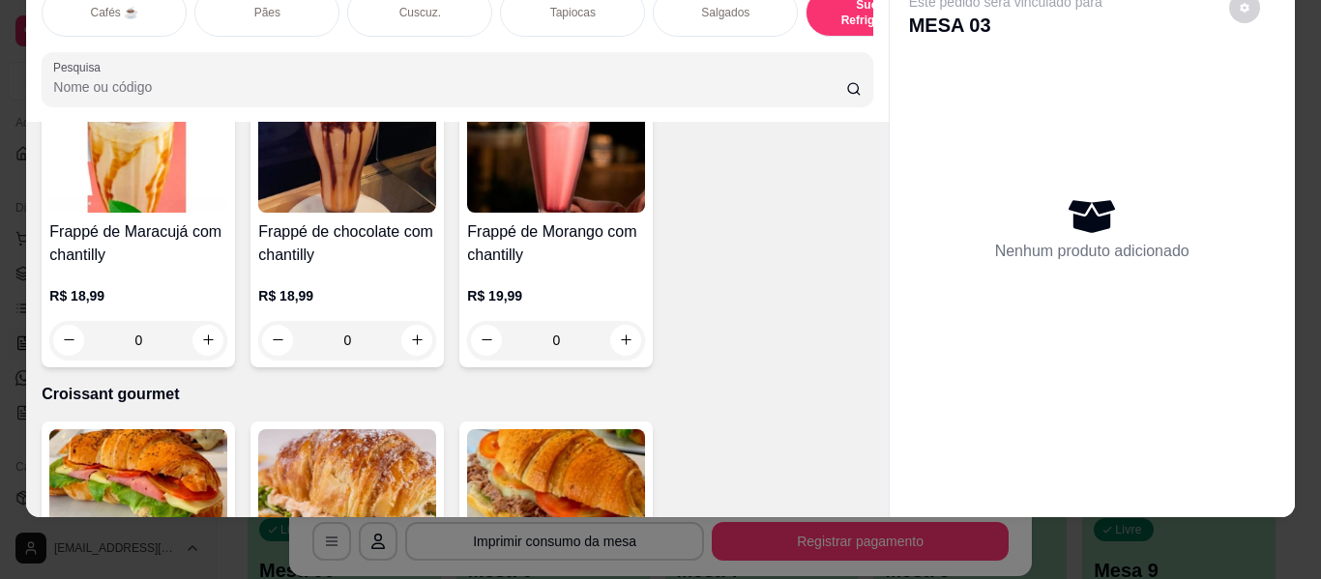
scroll to position [10183, 0]
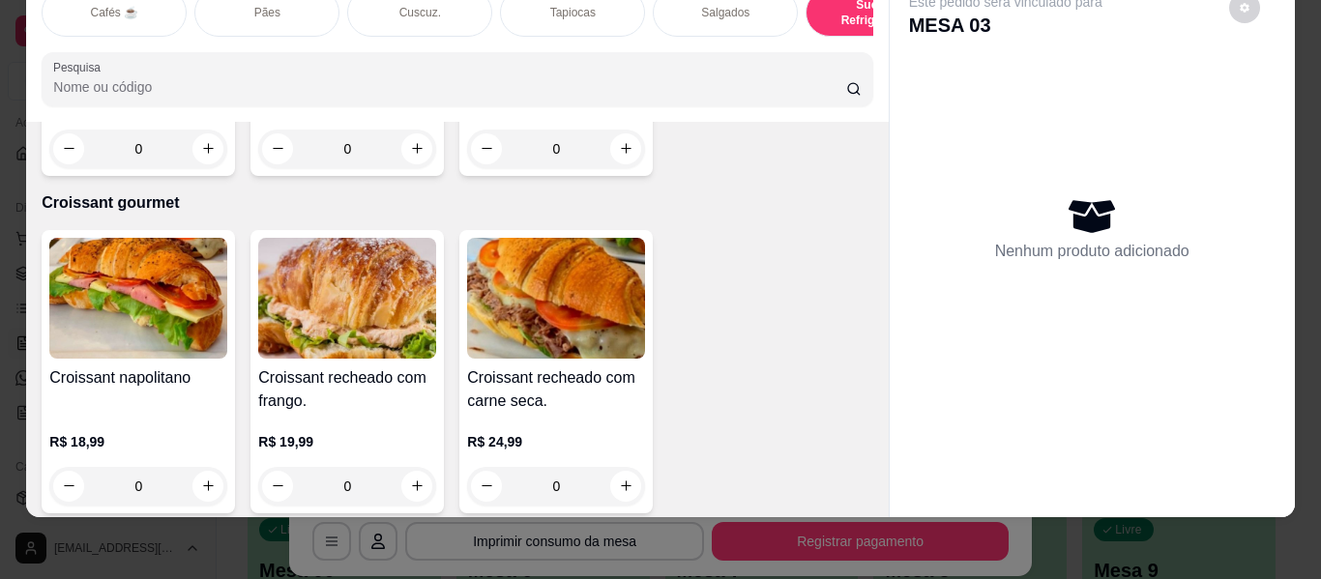
type input "1"
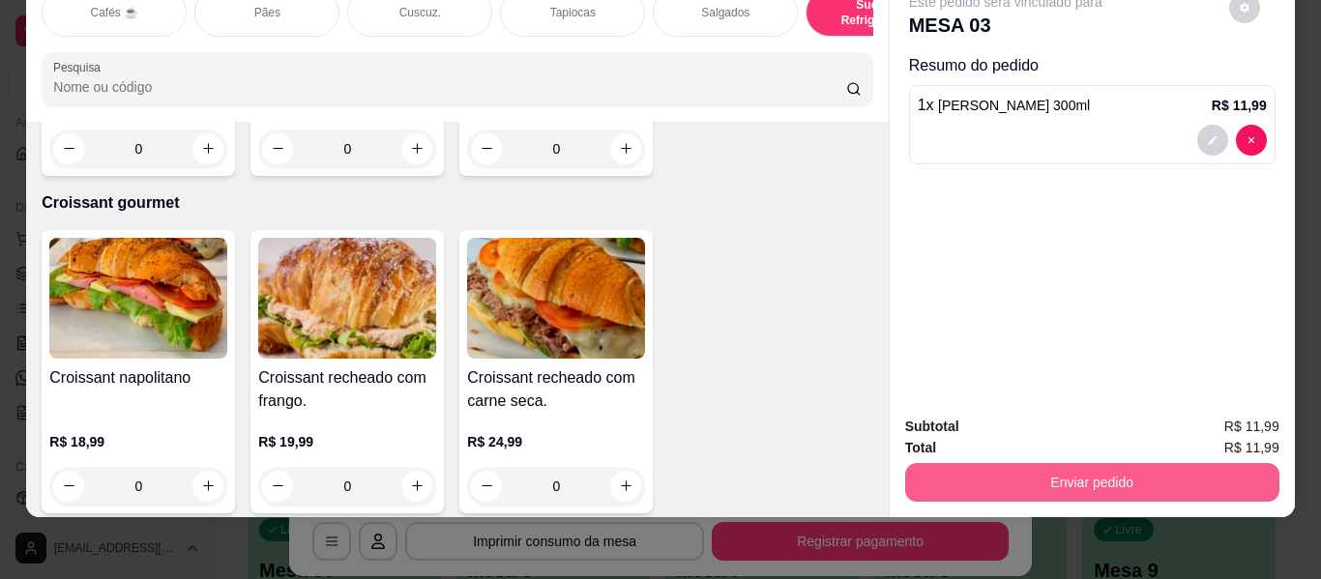
click at [1094, 463] on button "Enviar pedido" at bounding box center [1092, 482] width 374 height 39
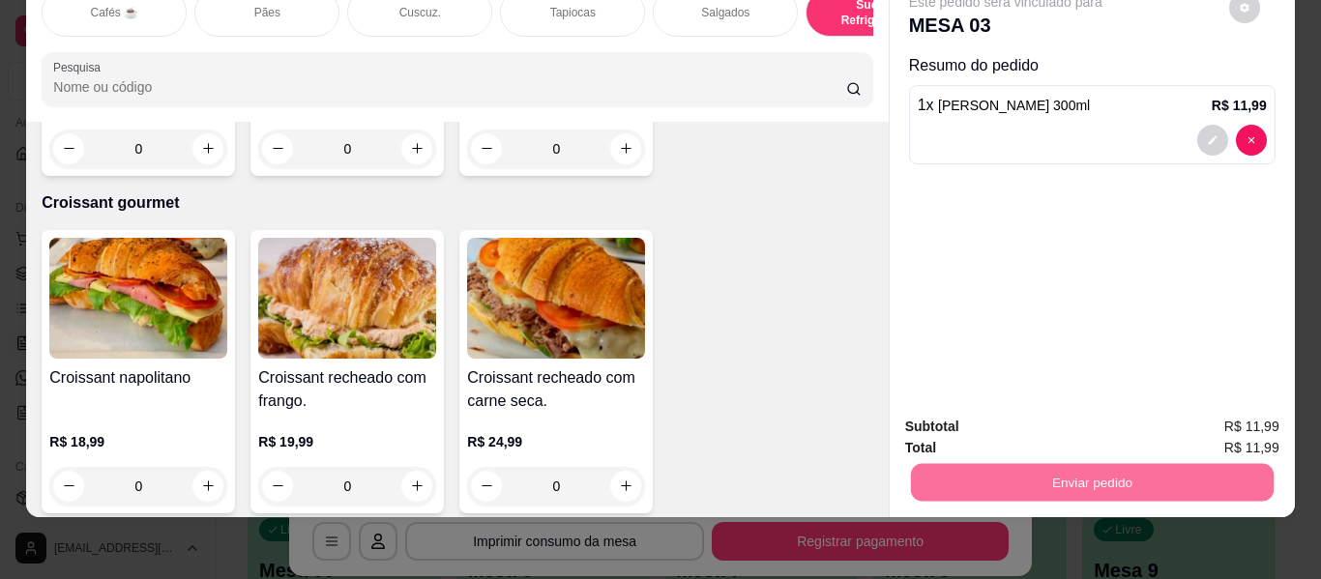
click at [1198, 423] on button "Enviar pedido" at bounding box center [1228, 419] width 109 height 37
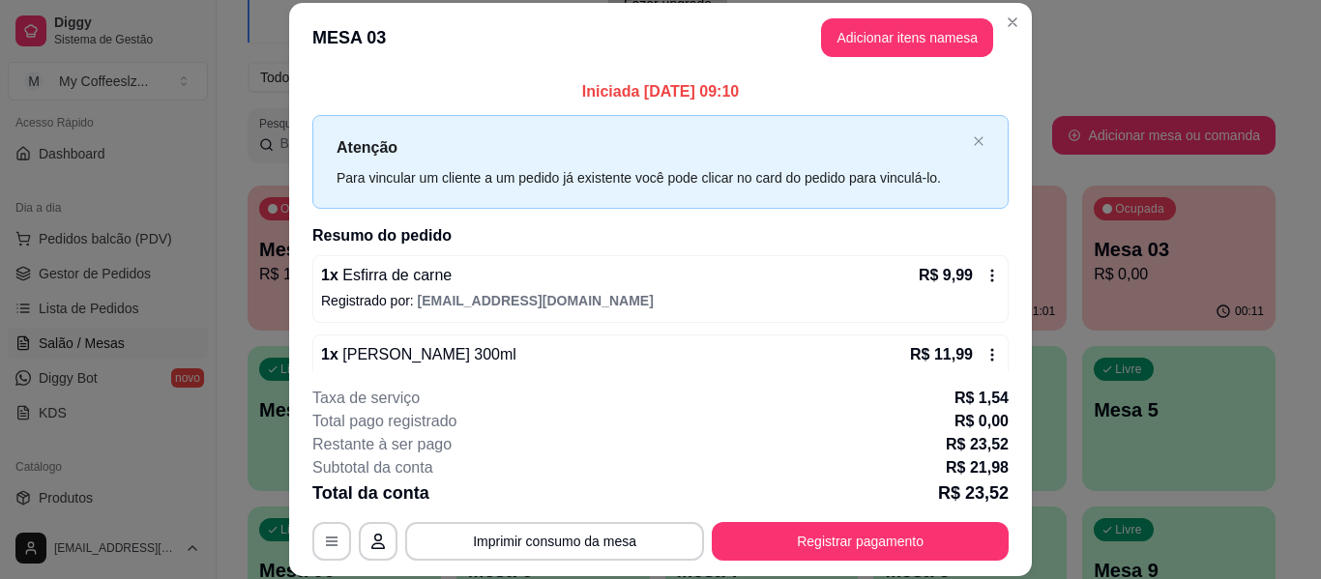
scroll to position [149, 0]
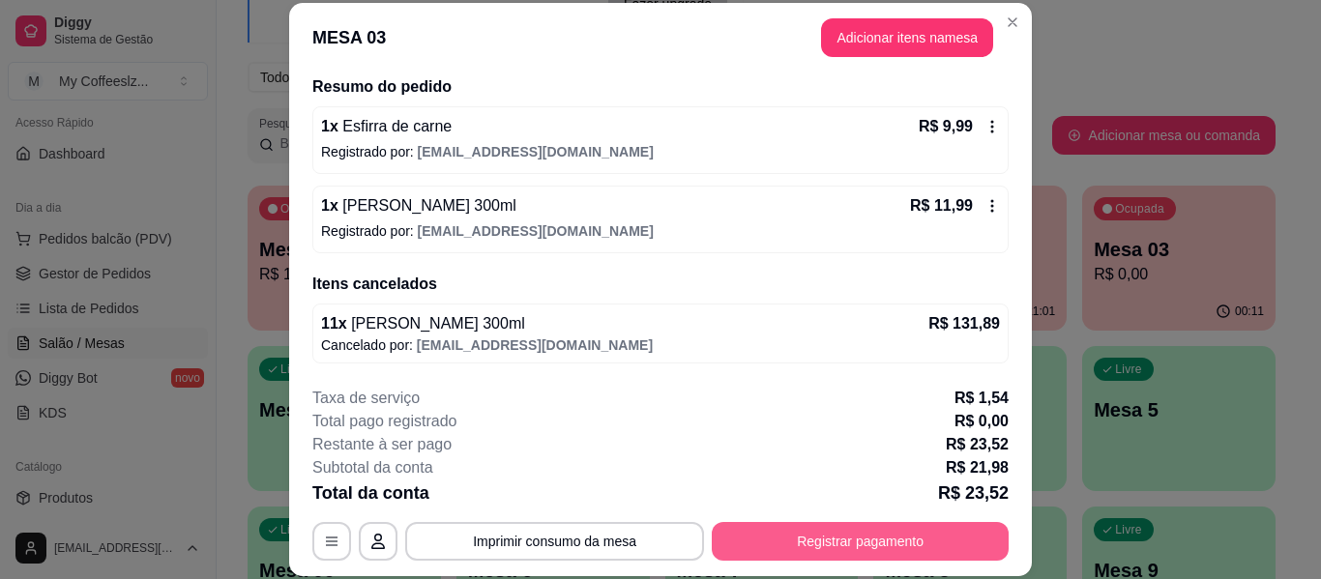
click at [840, 539] on button "Registrar pagamento" at bounding box center [860, 541] width 297 height 39
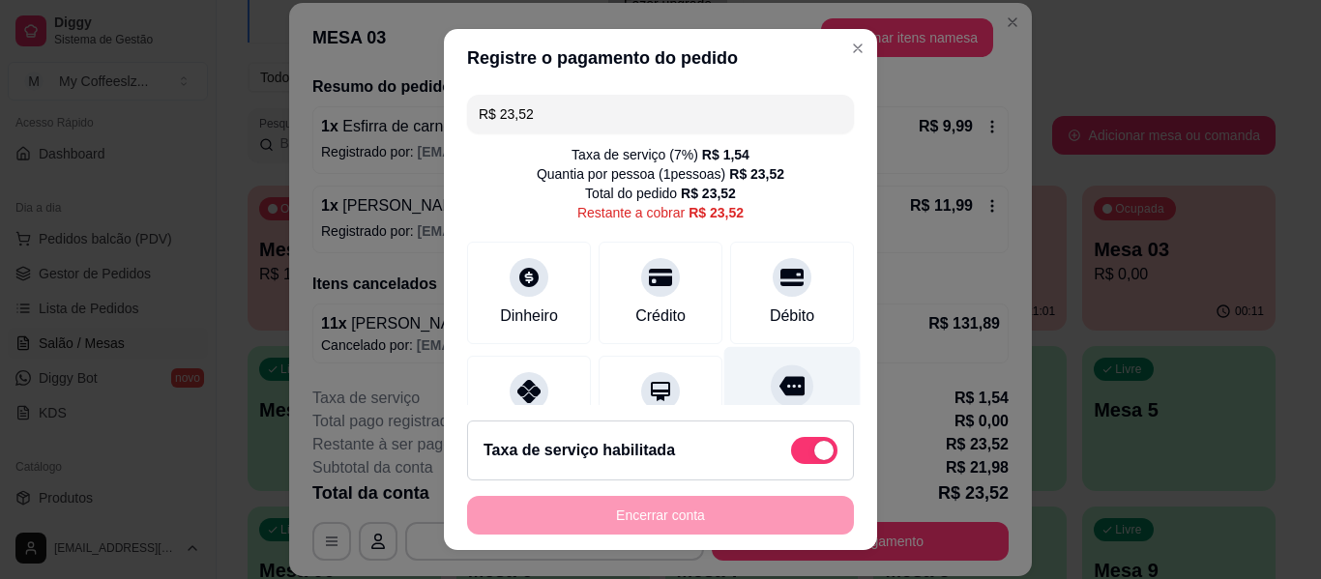
drag, startPoint x: 776, startPoint y: 275, endPoint x: 783, endPoint y: 390, distance: 115.3
click at [776, 279] on div at bounding box center [792, 277] width 39 height 39
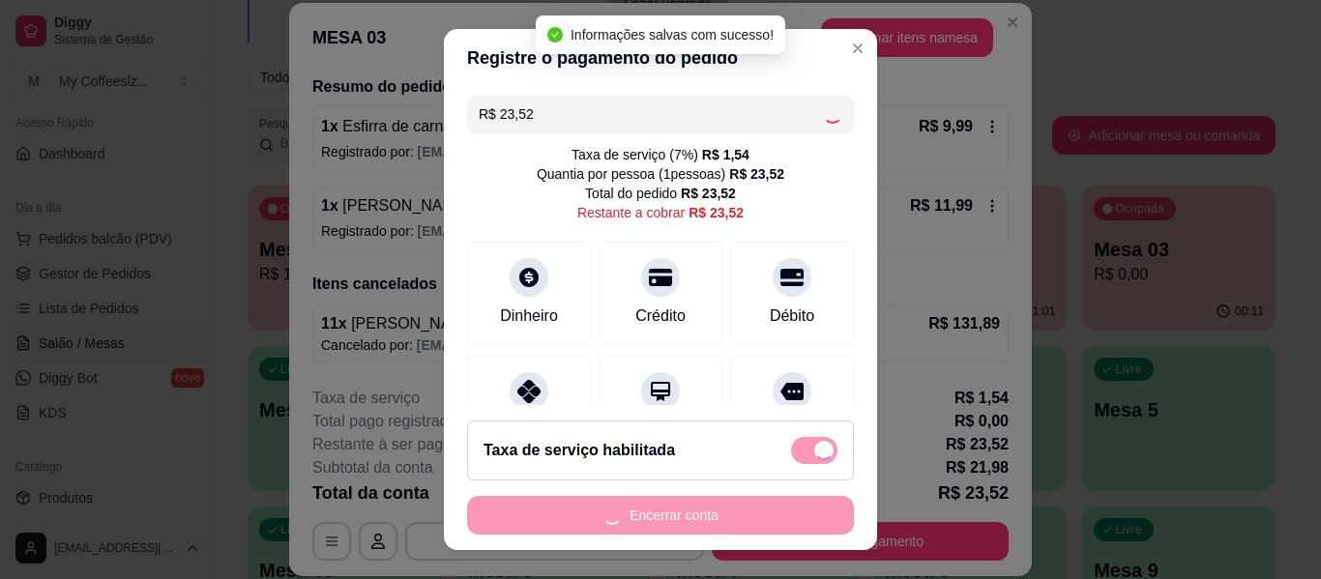
type input "R$ 0,00"
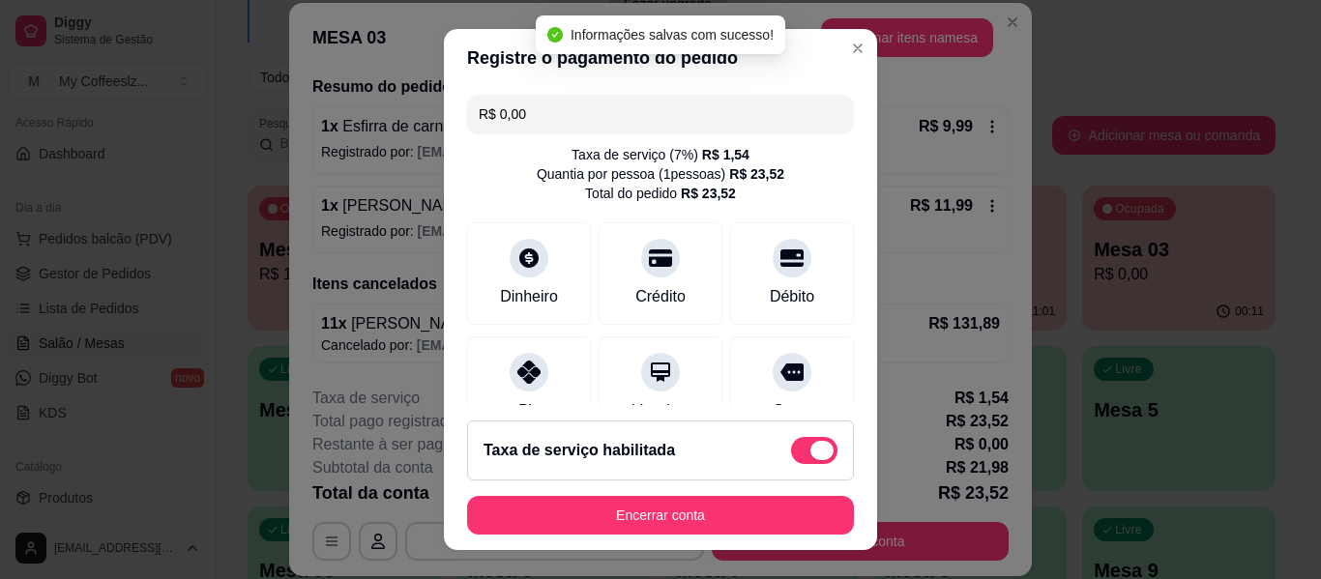
click at [791, 445] on span at bounding box center [814, 450] width 46 height 27
click at [790, 455] on input "checkbox" at bounding box center [796, 461] width 13 height 13
checkbox input "true"
type input "-R$ 1,54"
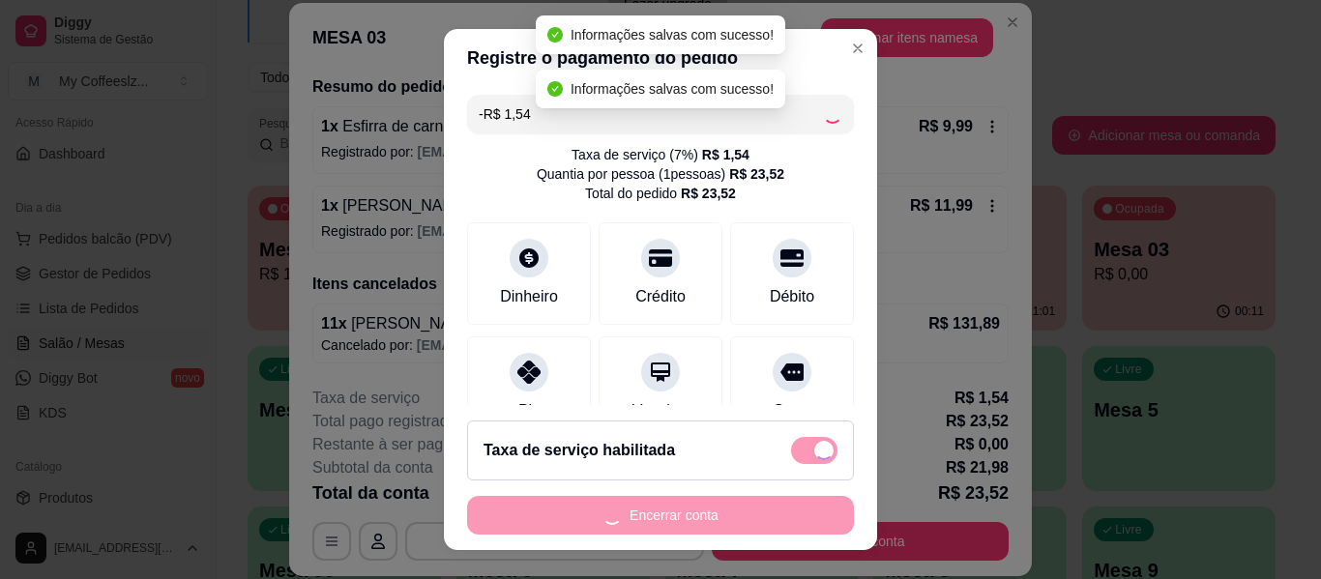
checkbox input "false"
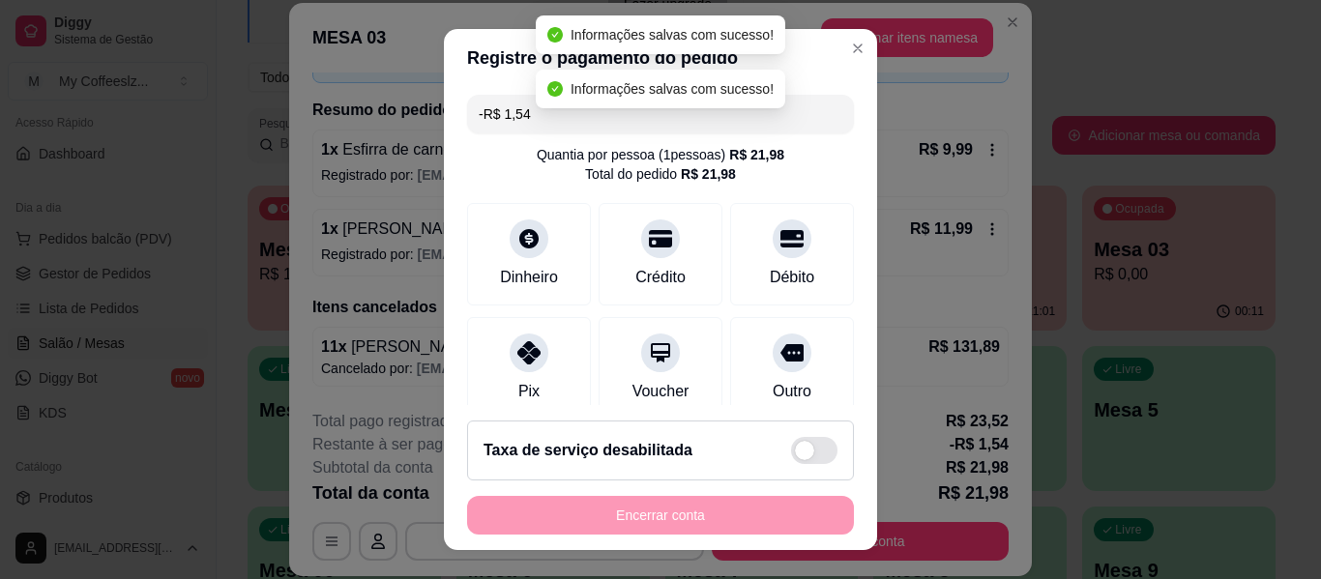
scroll to position [126, 0]
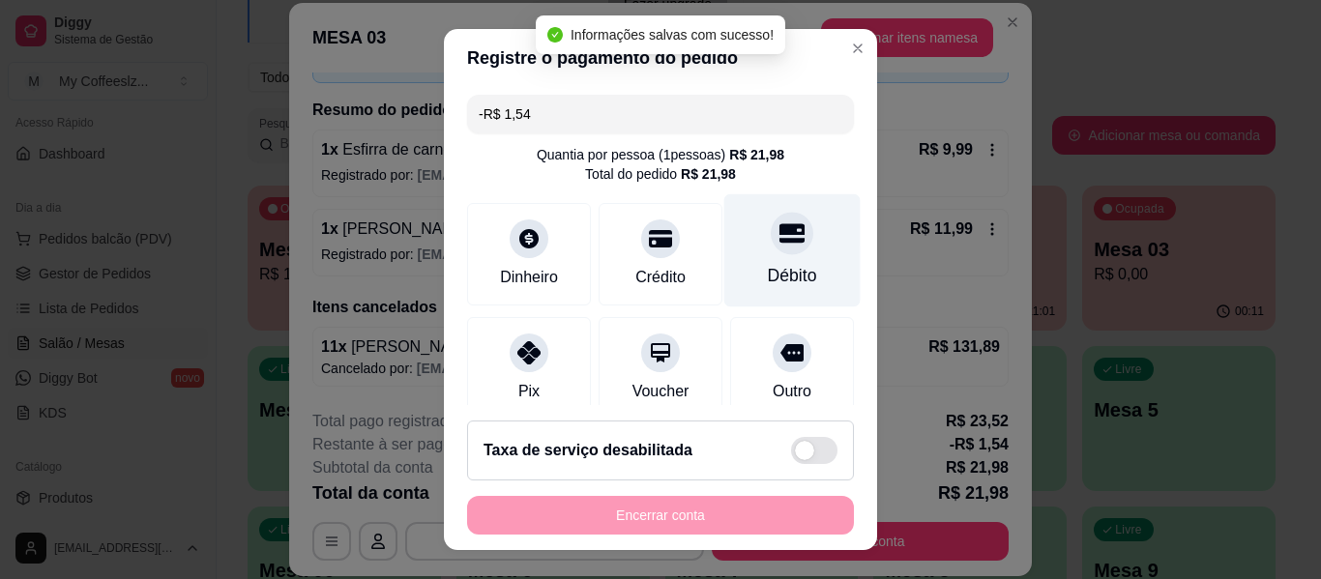
click at [778, 228] on div at bounding box center [792, 233] width 43 height 43
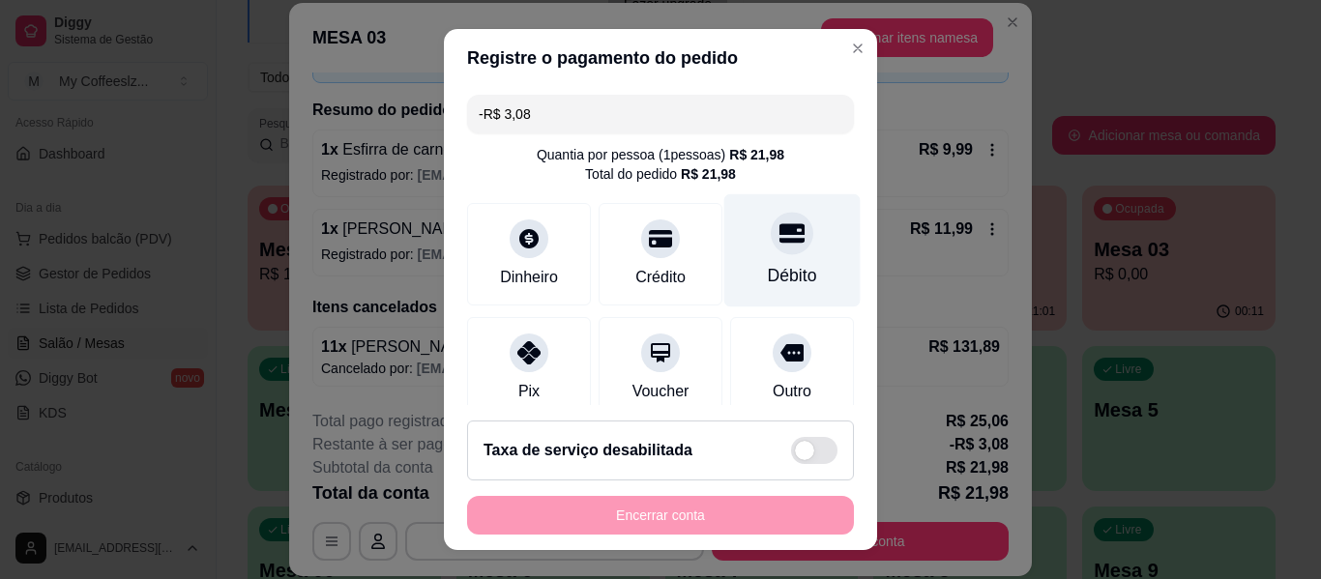
click at [744, 259] on div "Débito" at bounding box center [793, 250] width 136 height 113
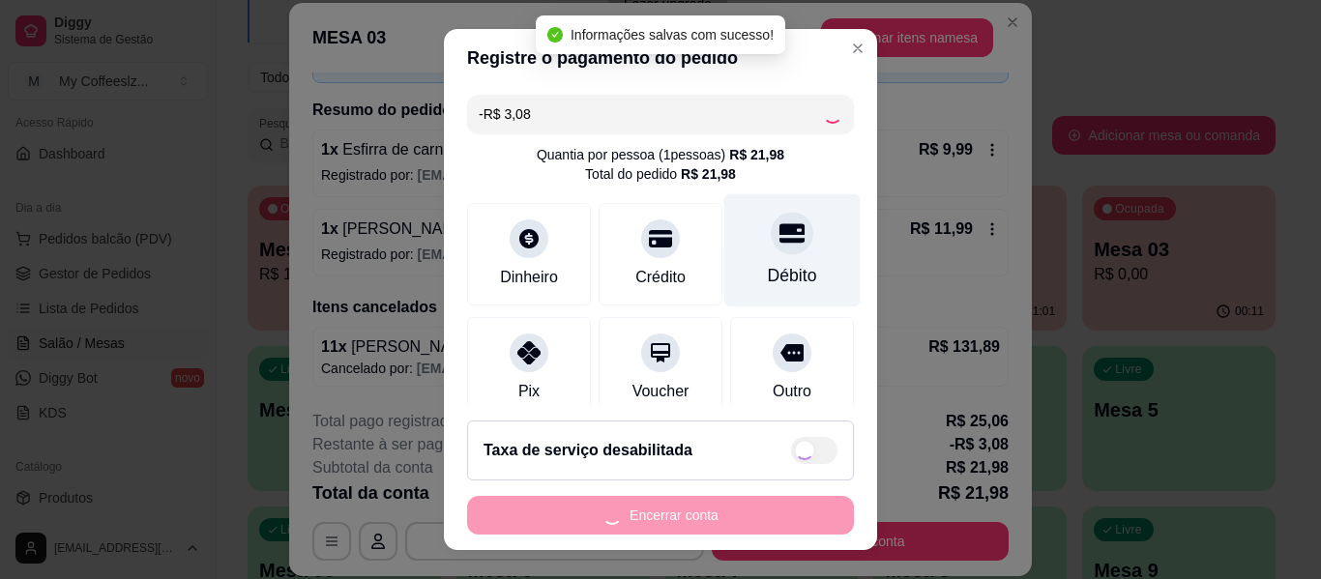
type input "-R$ 6,16"
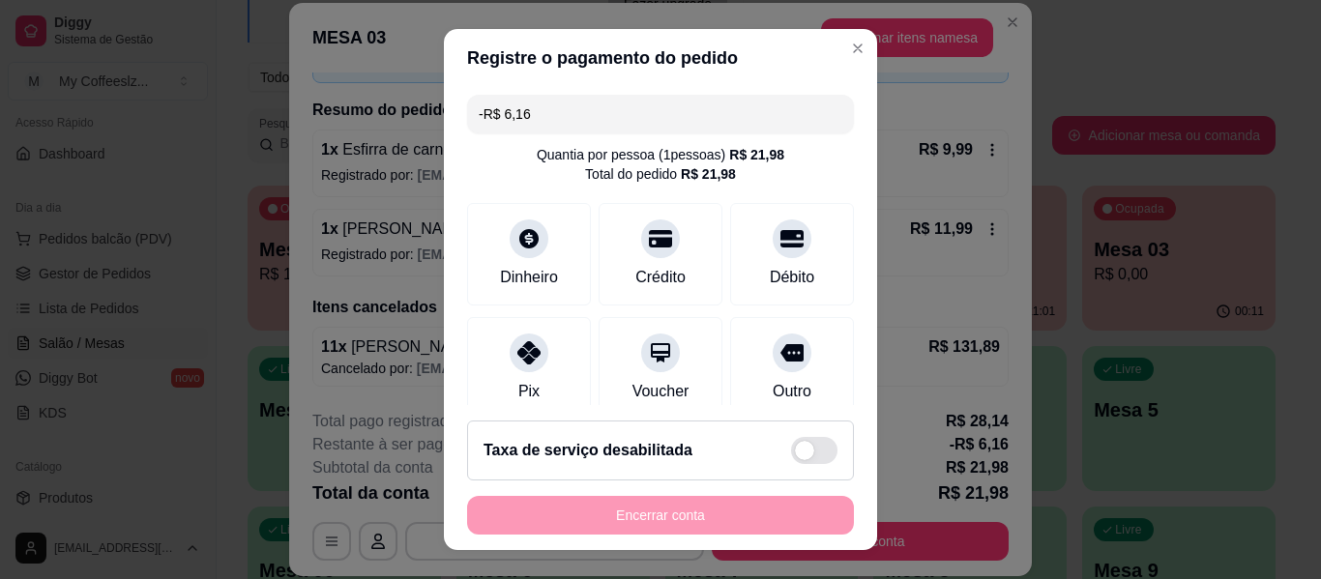
click at [667, 525] on div "Encerrar conta" at bounding box center [660, 515] width 387 height 39
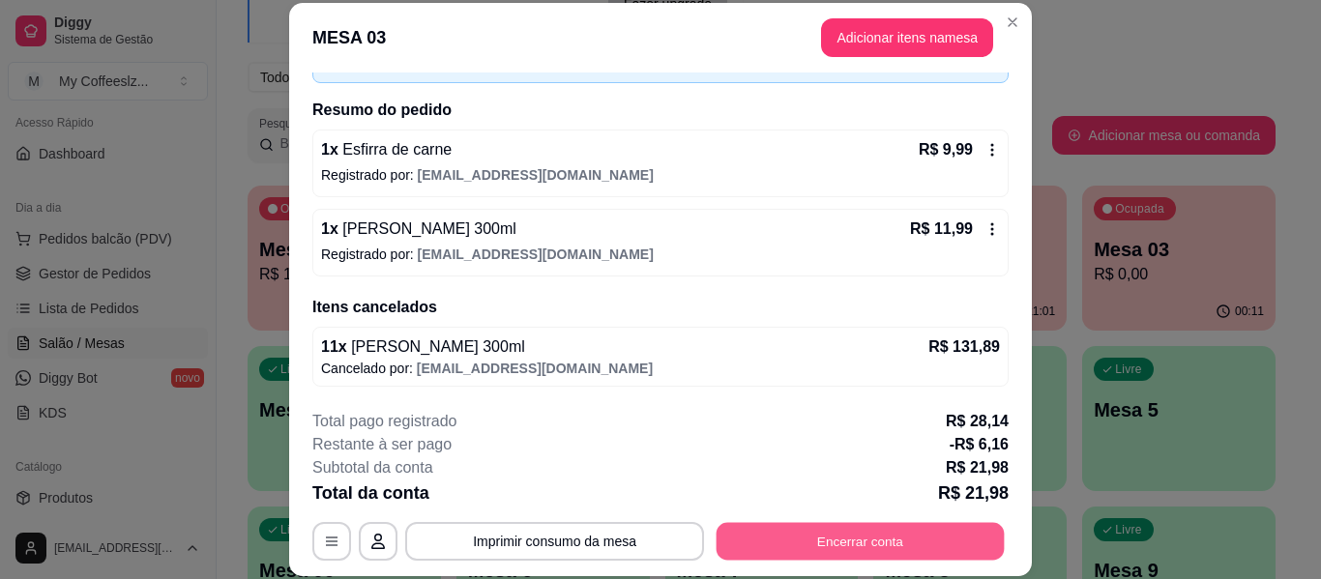
click at [878, 543] on button "Encerrar conta" at bounding box center [861, 542] width 288 height 38
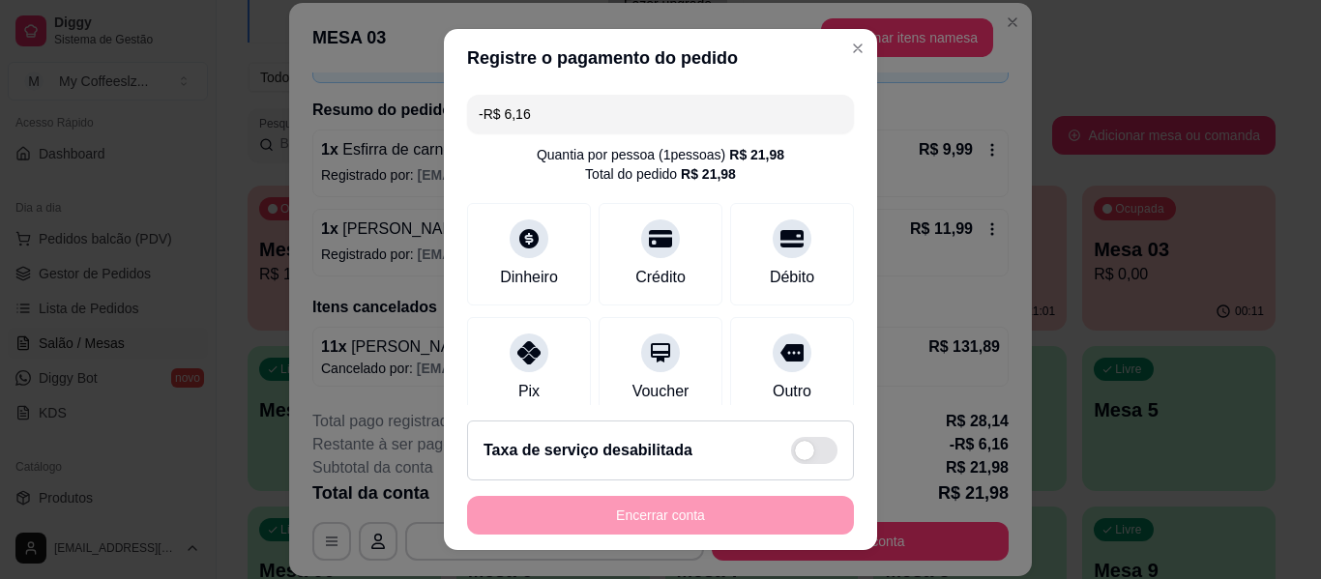
click at [797, 451] on span at bounding box center [814, 450] width 46 height 27
click at [797, 455] on input "checkbox" at bounding box center [796, 461] width 13 height 13
checkbox input "false"
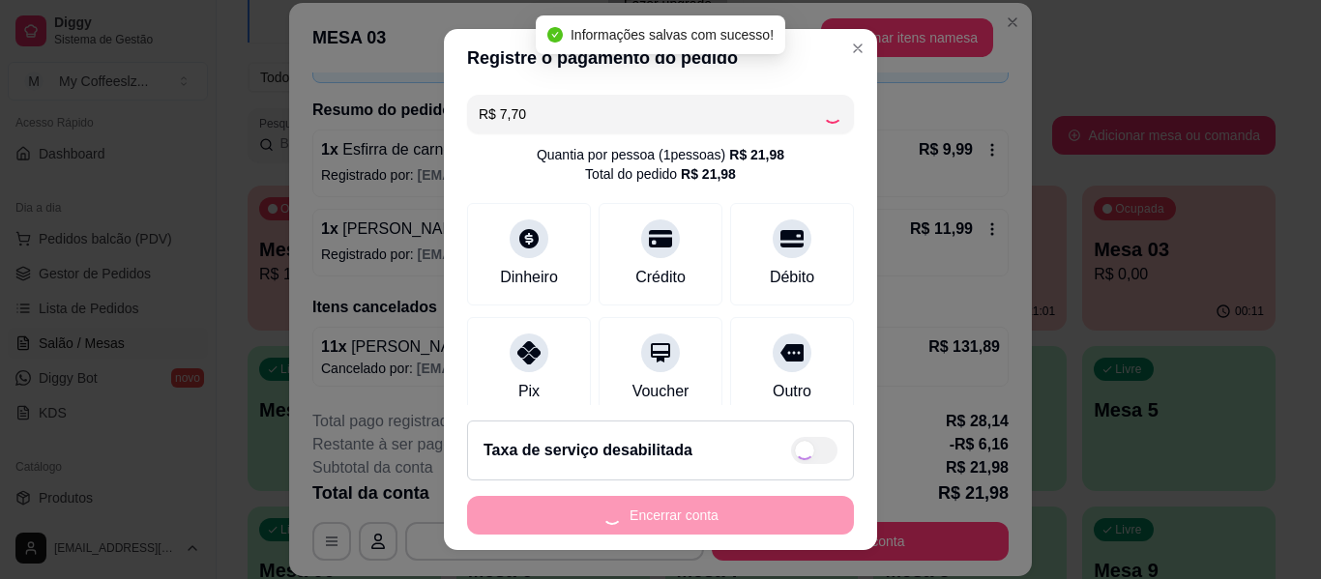
type input "-R$ 4,62"
checkbox input "true"
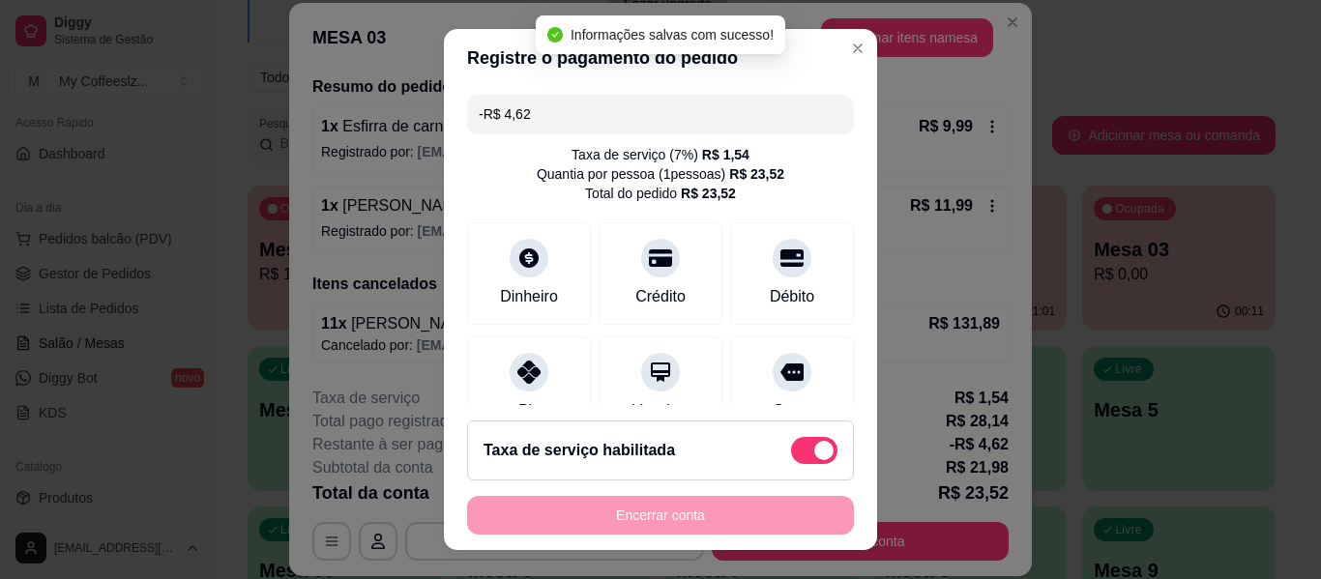
click at [711, 519] on div "Encerrar conta" at bounding box center [660, 515] width 387 height 39
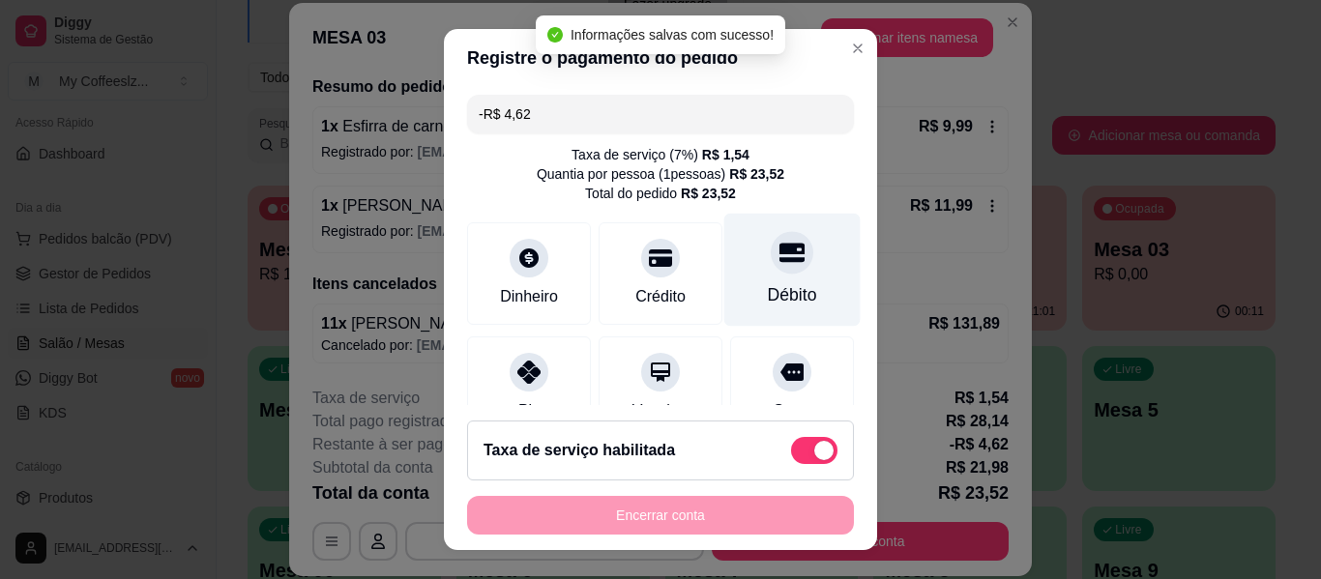
click at [750, 274] on div "Débito" at bounding box center [793, 270] width 136 height 113
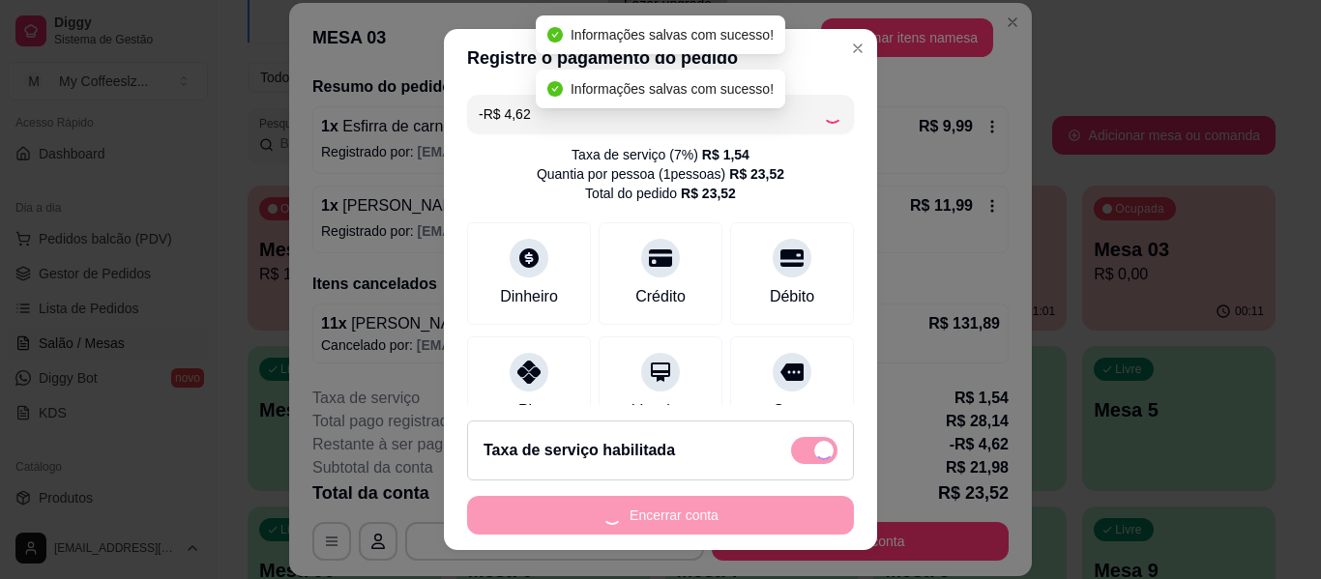
type input "-R$ 9,24"
click at [689, 511] on div "Encerrar conta" at bounding box center [660, 515] width 387 height 39
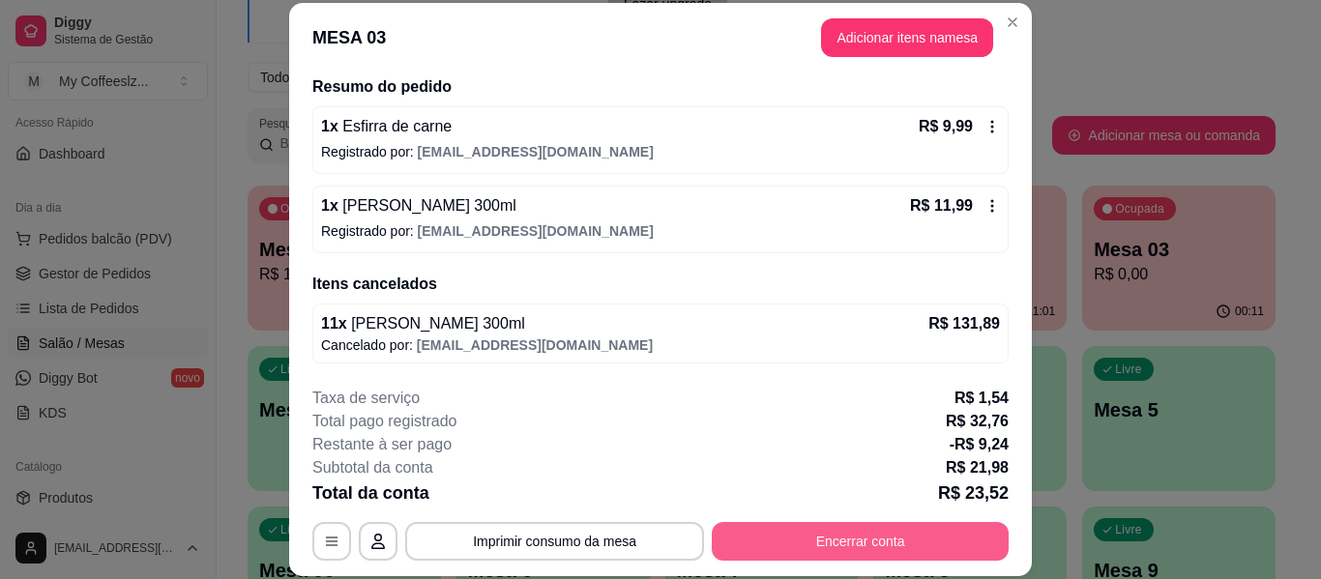
click at [871, 526] on button "Encerrar conta" at bounding box center [860, 541] width 297 height 39
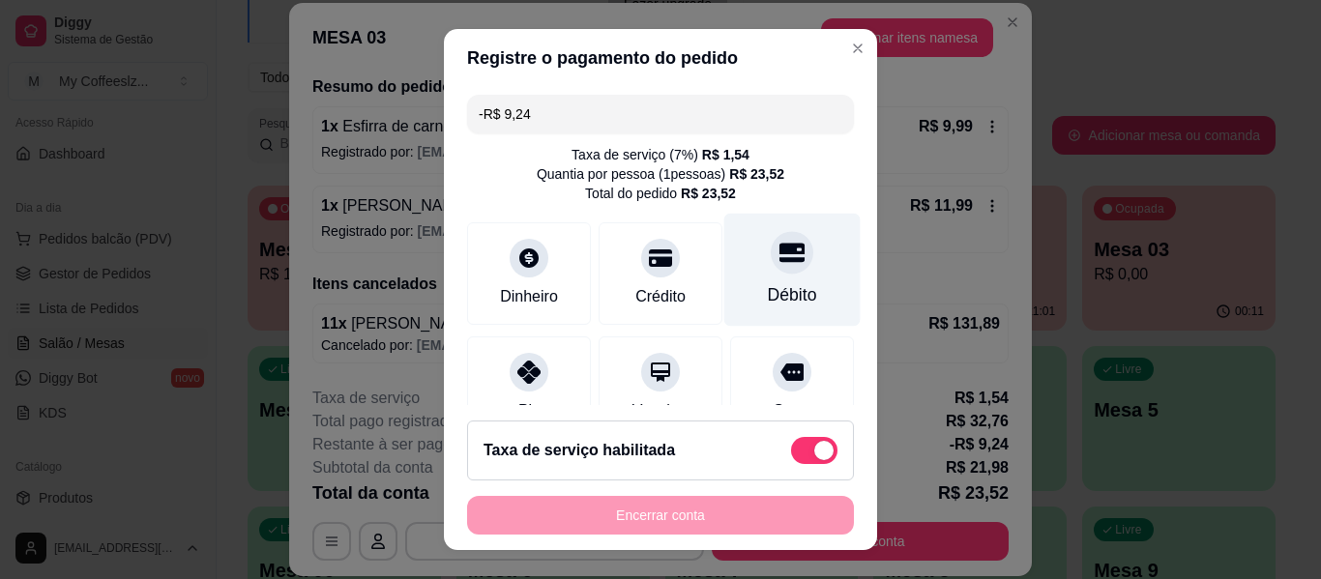
click at [780, 263] on icon at bounding box center [792, 252] width 25 height 25
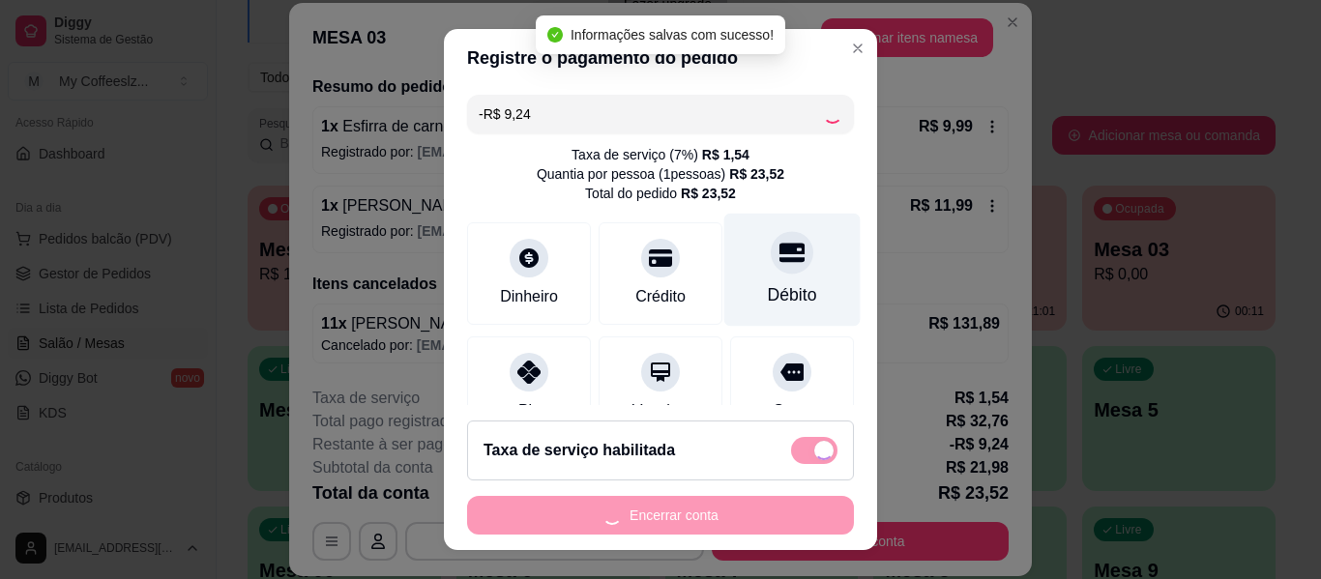
type input "-R$ 18,48"
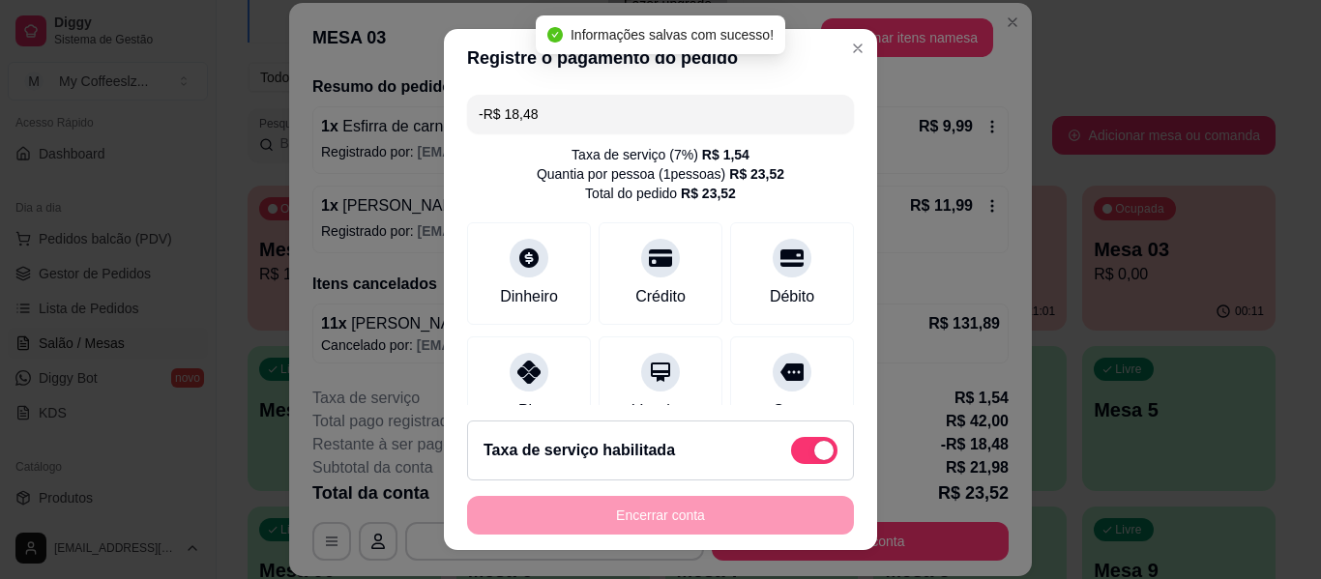
click at [738, 512] on div "Encerrar conta" at bounding box center [660, 515] width 387 height 39
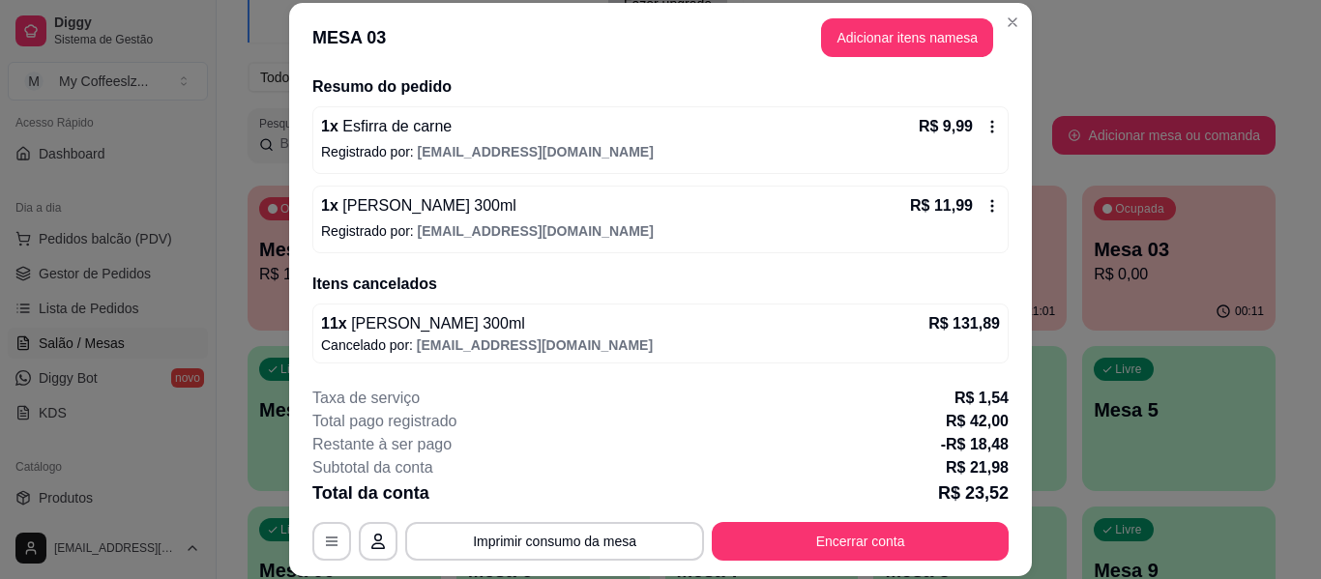
scroll to position [114, 0]
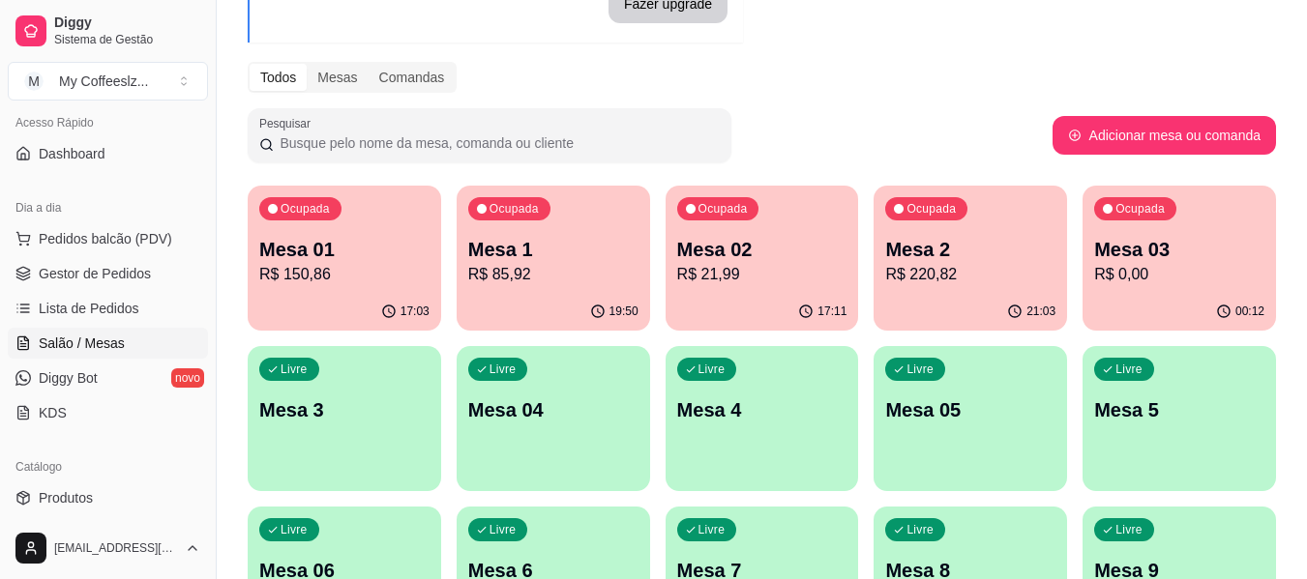
click at [1156, 261] on p "Mesa 03" at bounding box center [1179, 249] width 170 height 27
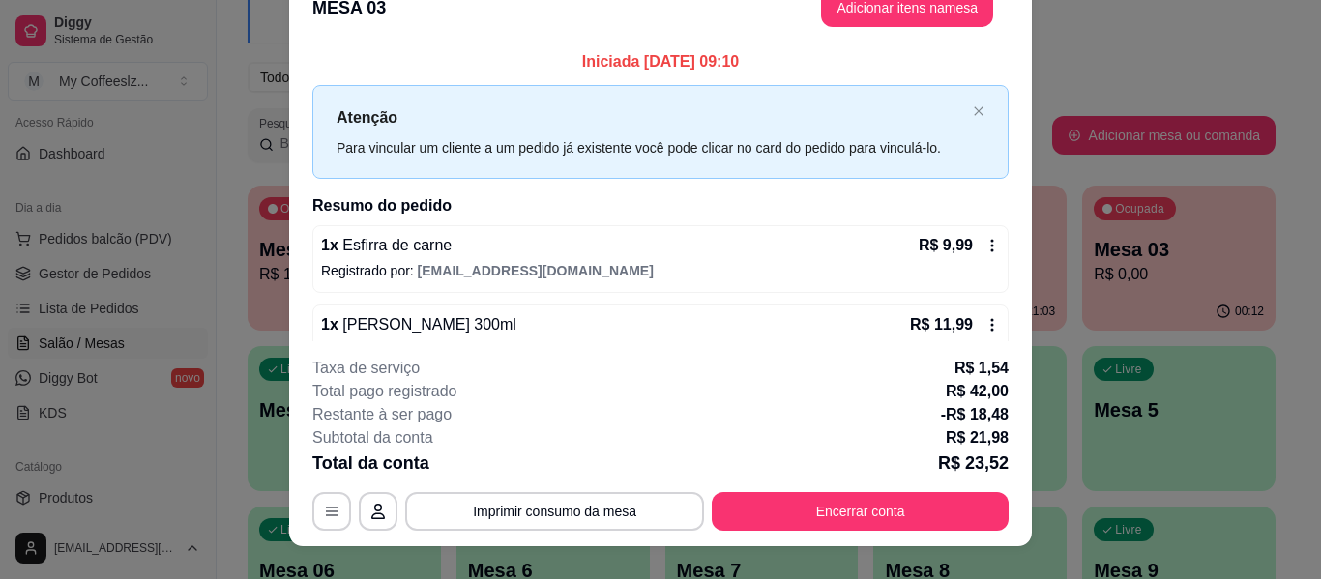
scroll to position [59, 0]
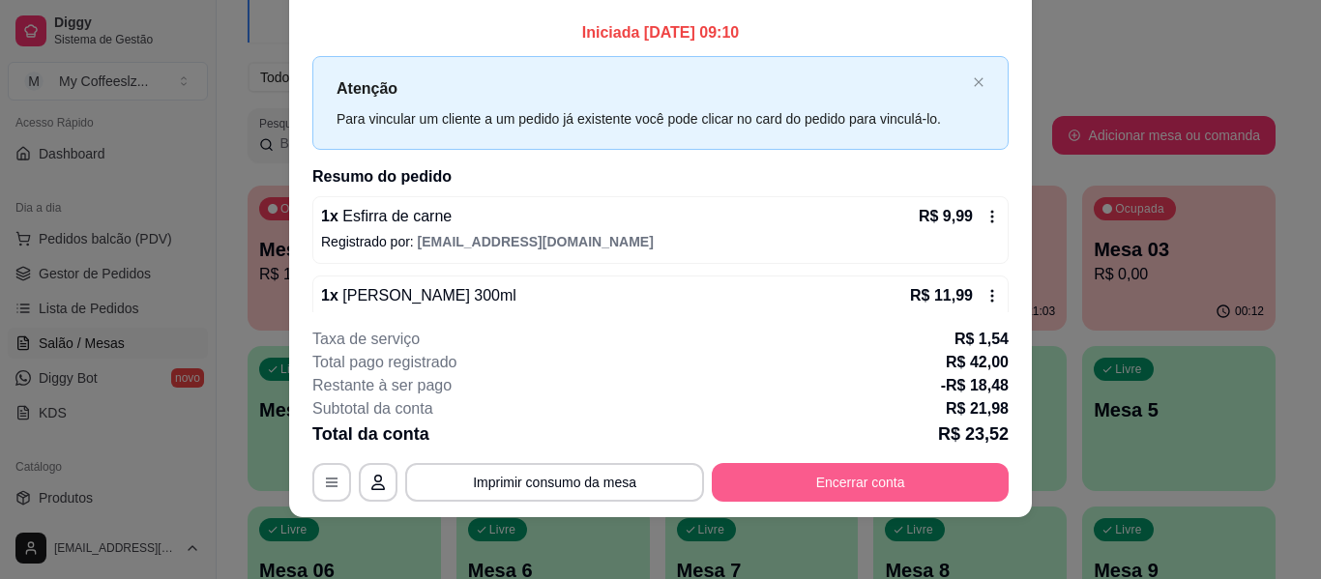
click at [811, 497] on button "Encerrar conta" at bounding box center [860, 482] width 297 height 39
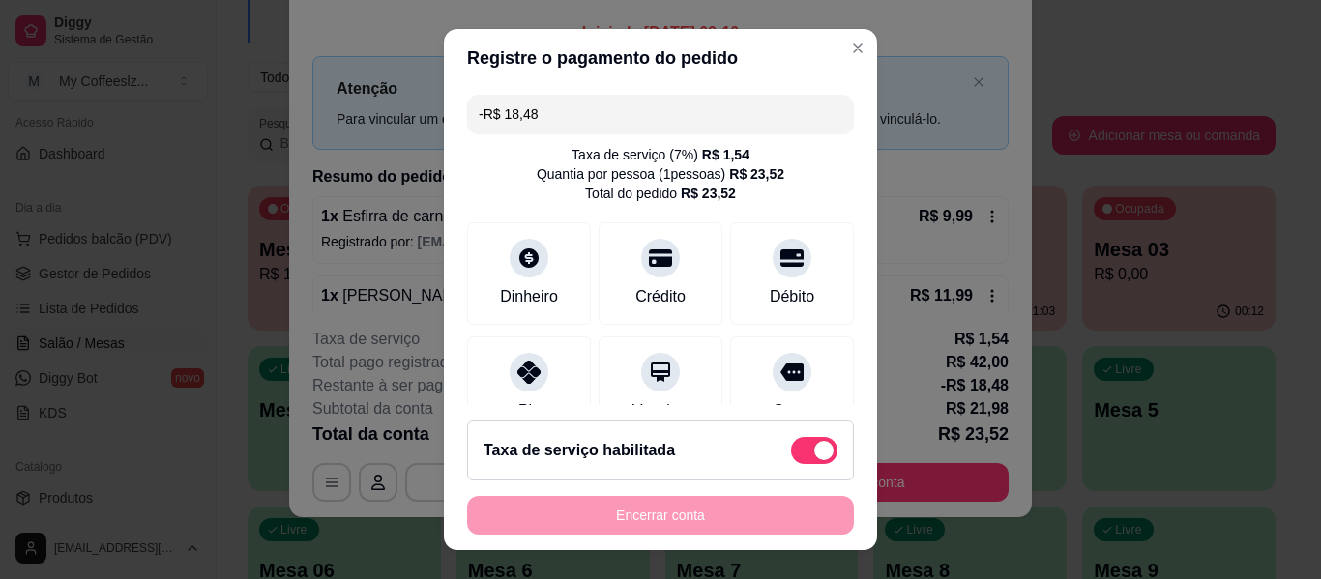
click at [671, 506] on div "Encerrar conta" at bounding box center [660, 515] width 387 height 39
click at [672, 510] on div "Encerrar conta" at bounding box center [660, 515] width 387 height 39
click at [716, 519] on div "Encerrar conta" at bounding box center [660, 515] width 387 height 39
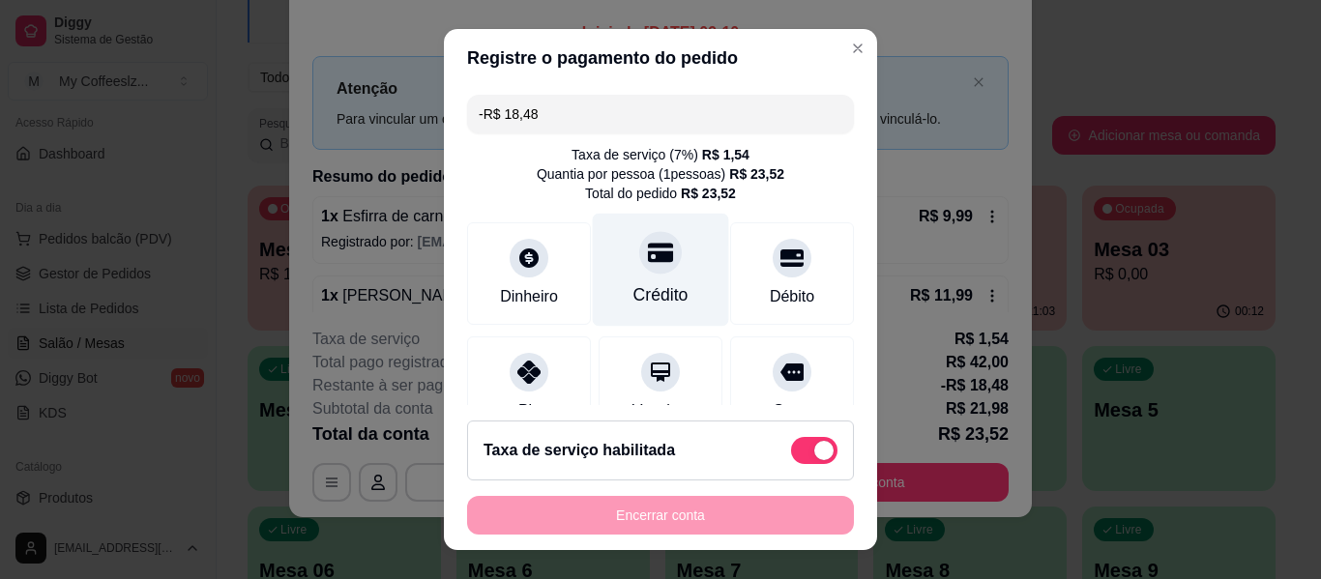
click at [693, 281] on div "Crédito" at bounding box center [661, 270] width 136 height 113
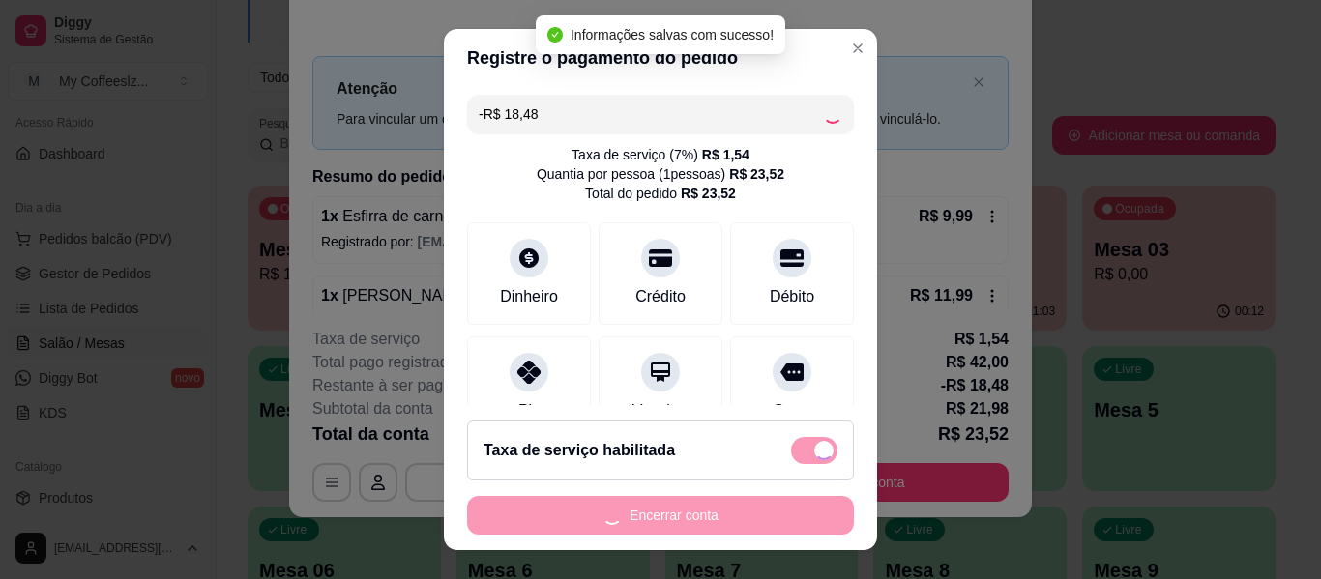
type input "-R$ 36,96"
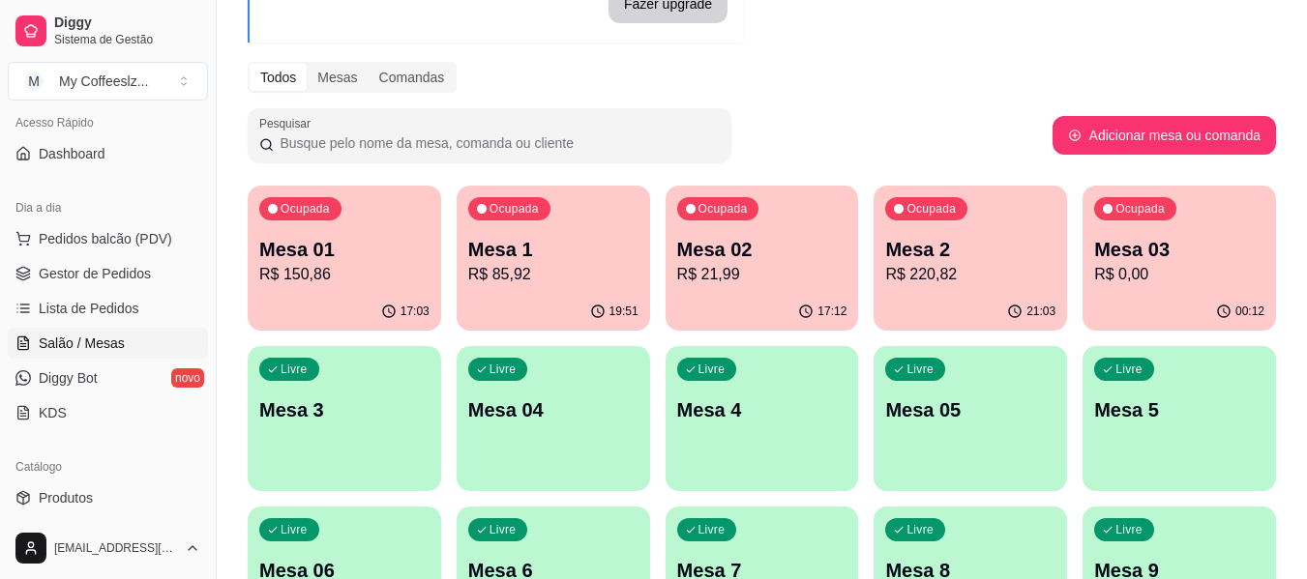
click at [291, 453] on div "Livre Mesa 3" at bounding box center [344, 407] width 193 height 122
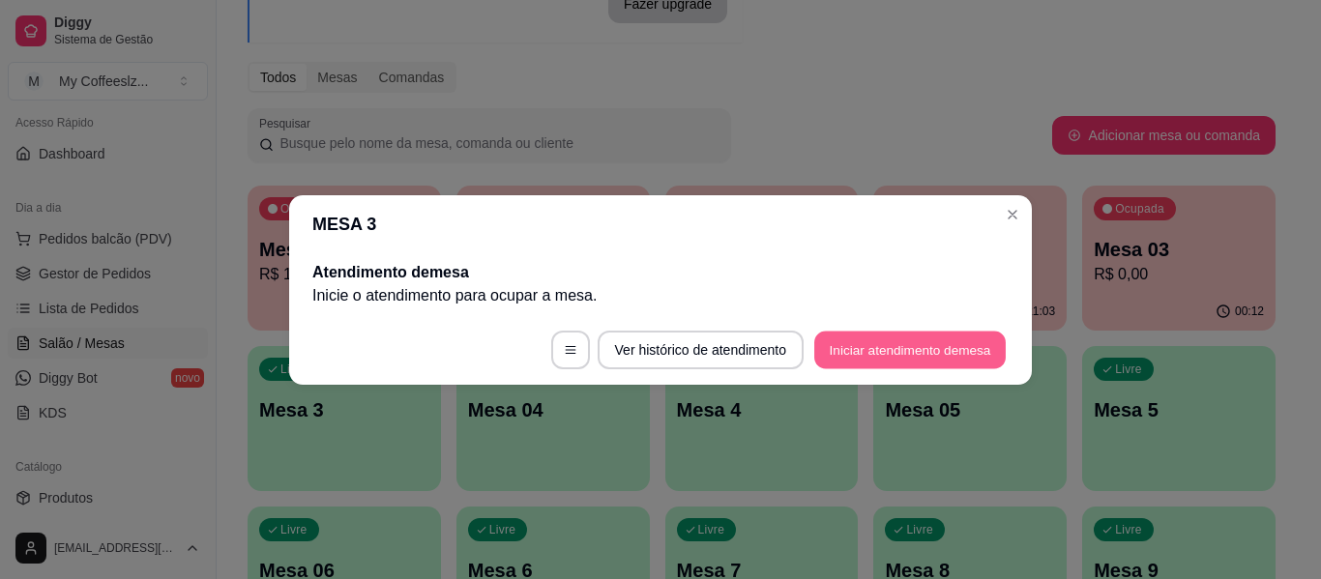
click at [855, 342] on button "Iniciar atendimento de mesa" at bounding box center [911, 350] width 192 height 38
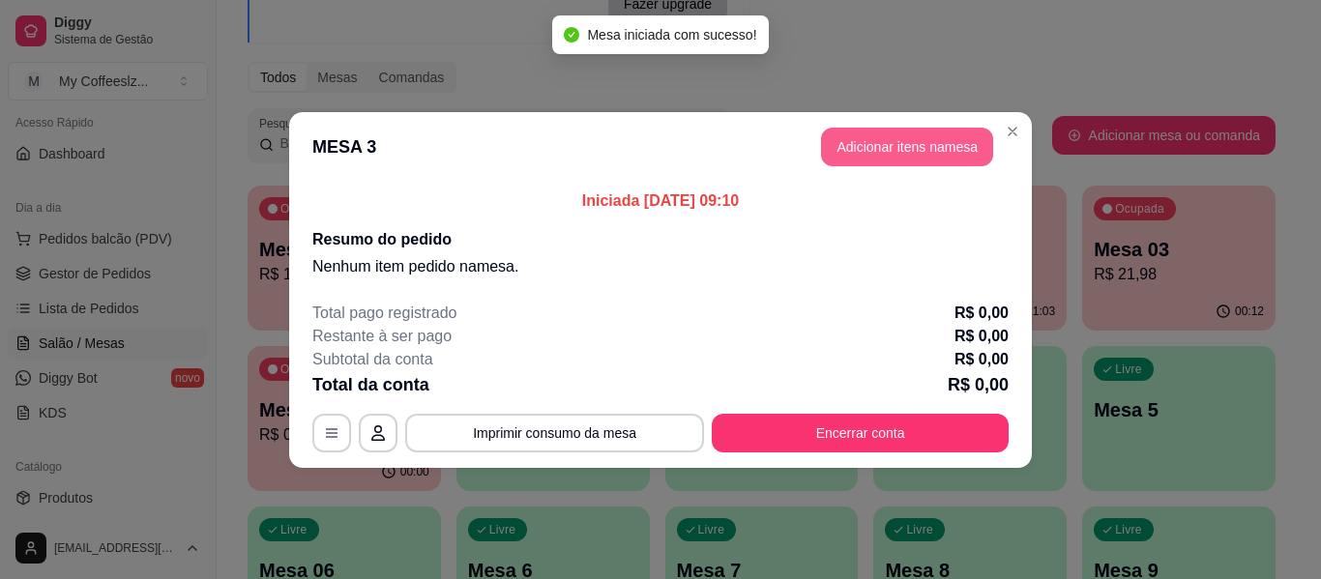
click at [868, 132] on button "Adicionar itens na mesa" at bounding box center [907, 147] width 172 height 39
